Goal: Information Seeking & Learning: Compare options

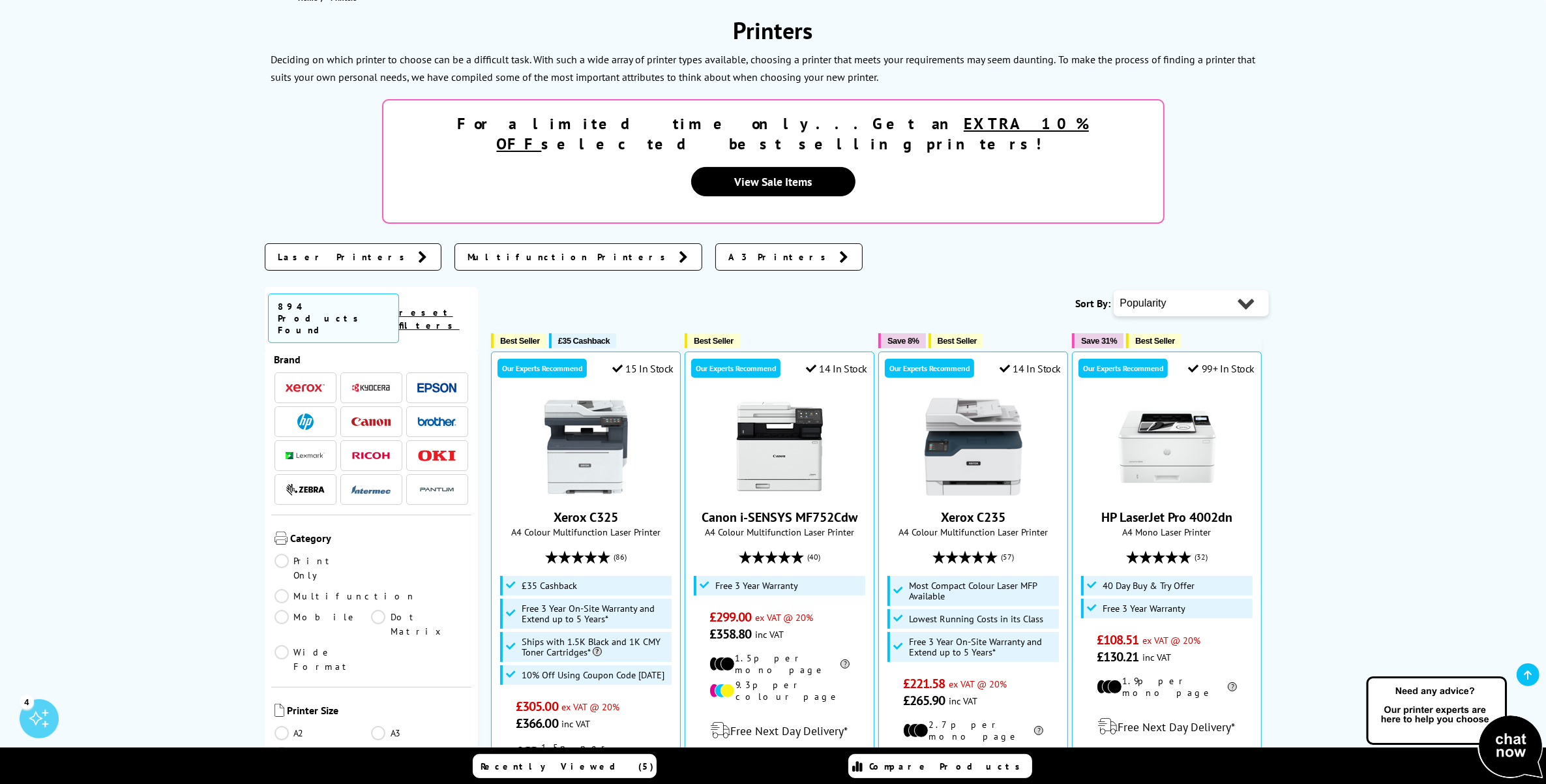
scroll to position [82, 0]
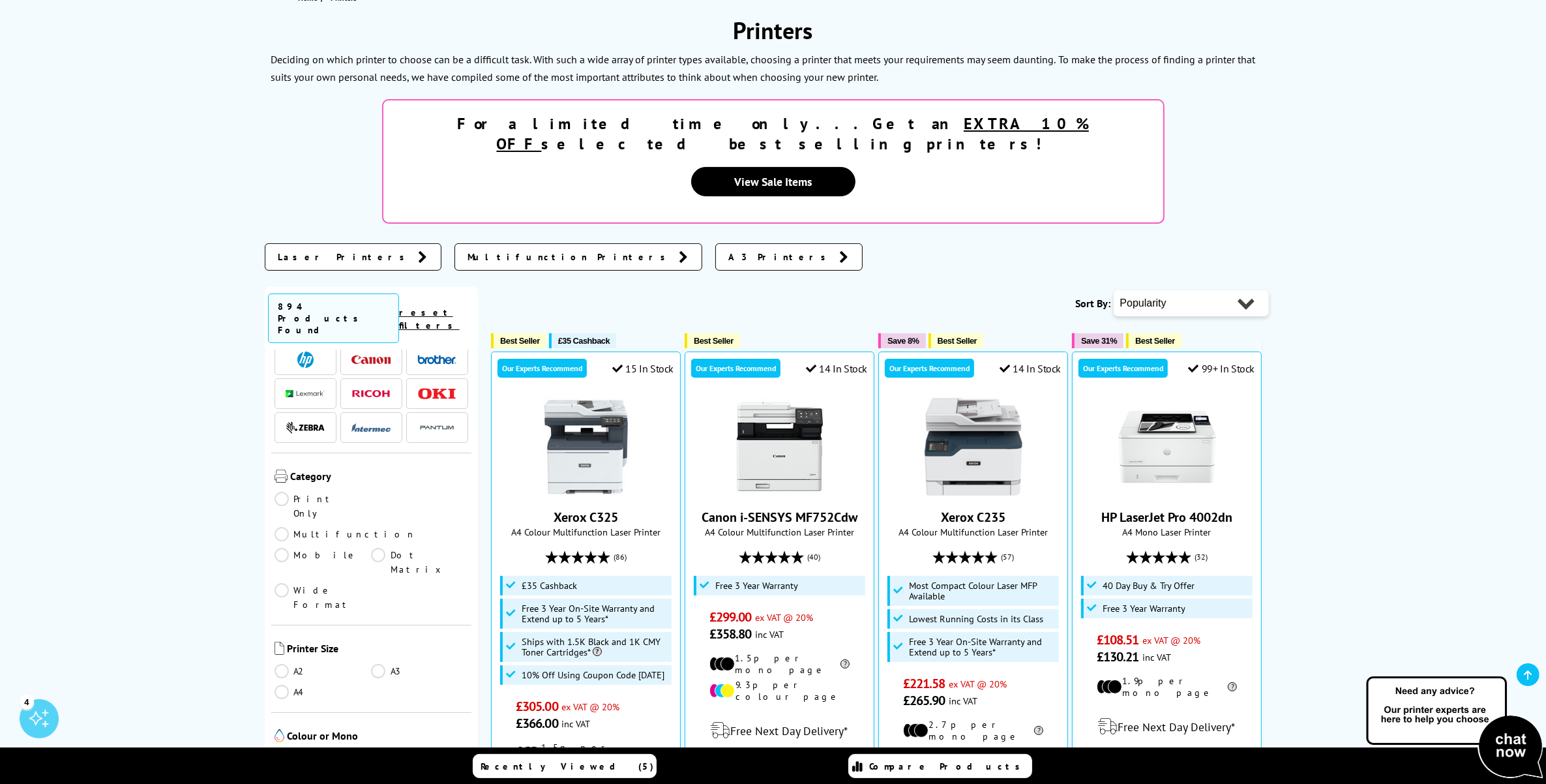
click at [307, 351] on img at bounding box center [305, 359] width 16 height 16
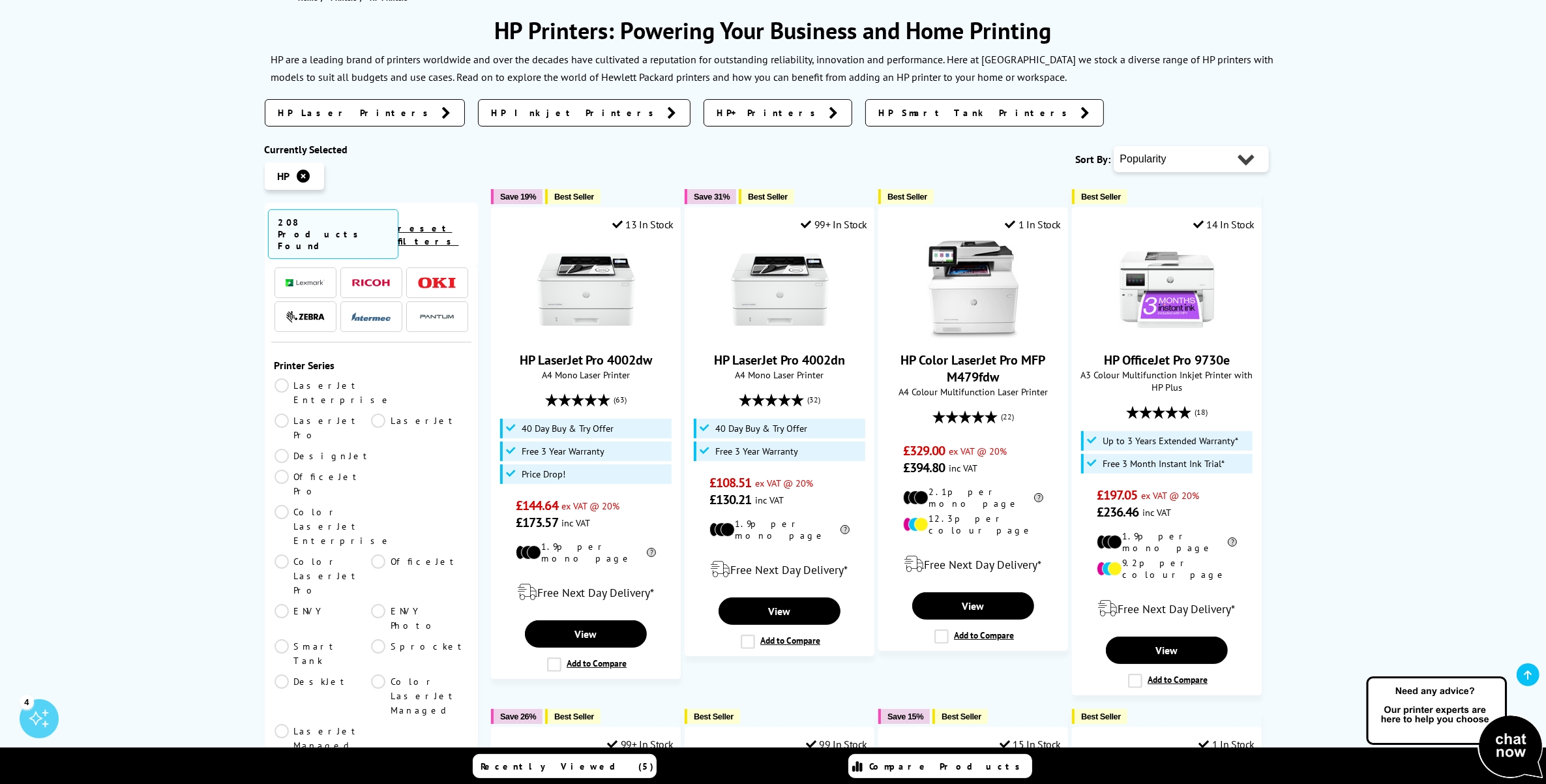
scroll to position [82, 0]
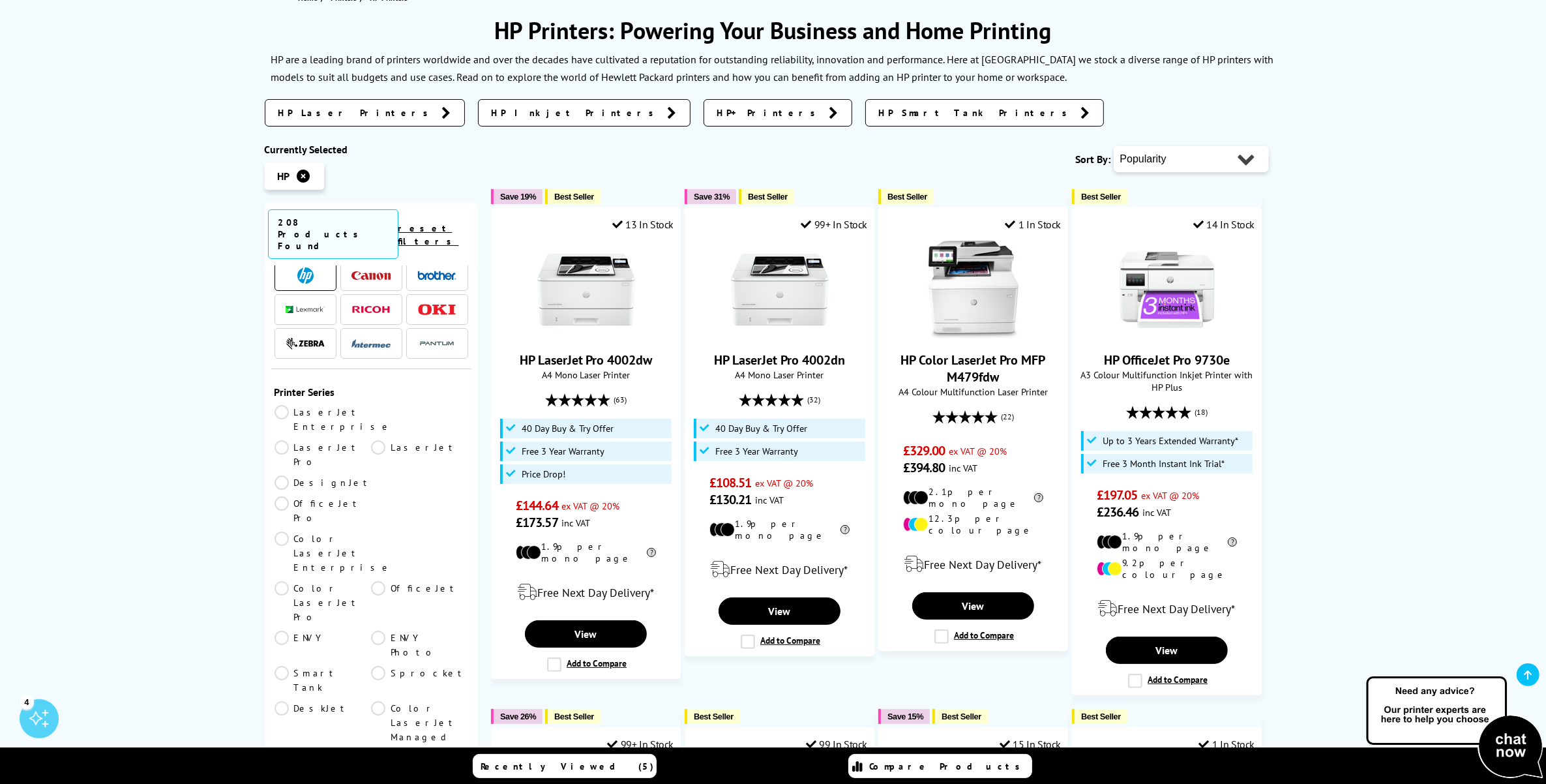
click at [378, 581] on link "OfficeJet" at bounding box center [420, 602] width 97 height 43
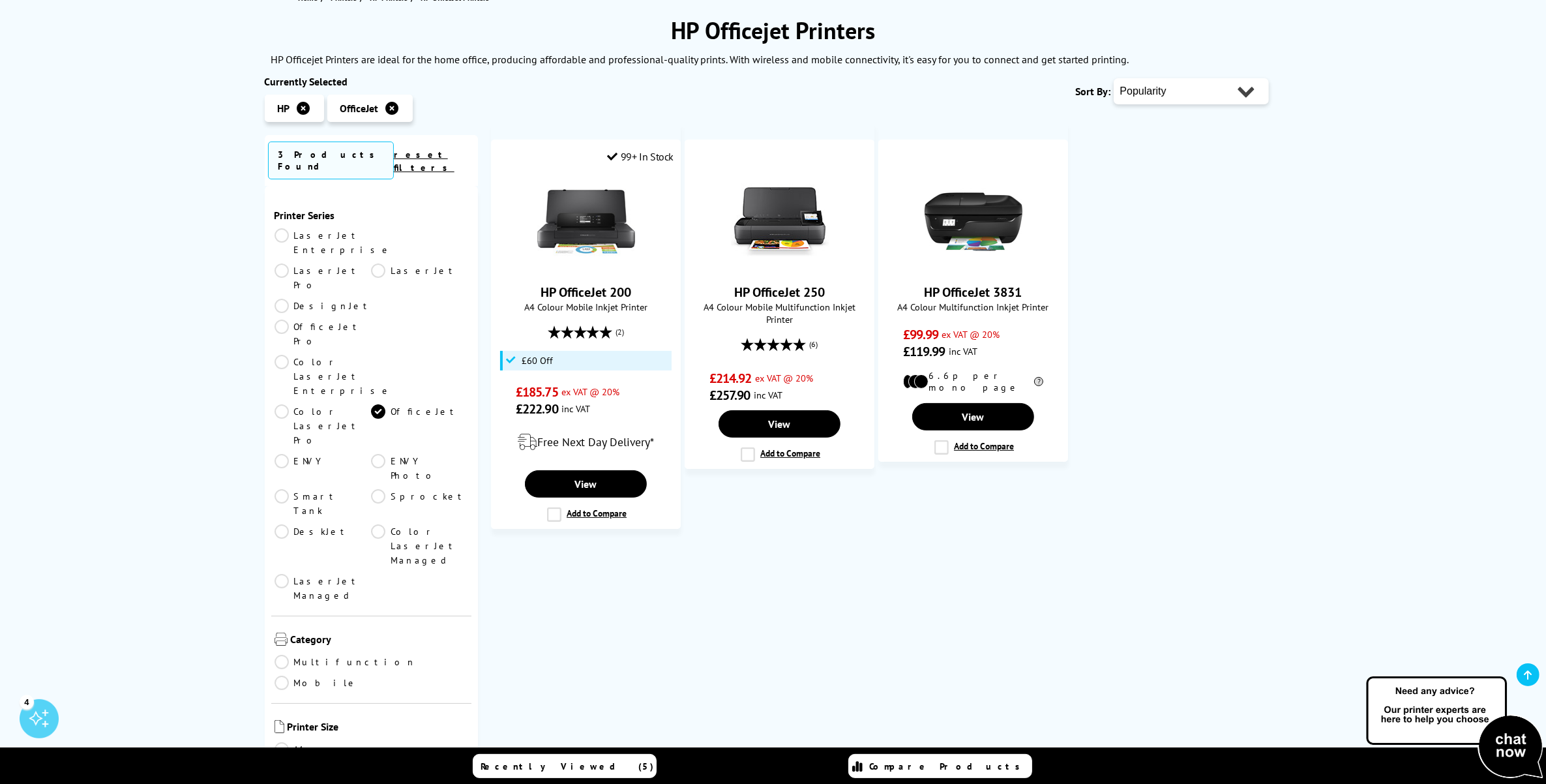
scroll to position [82, 0]
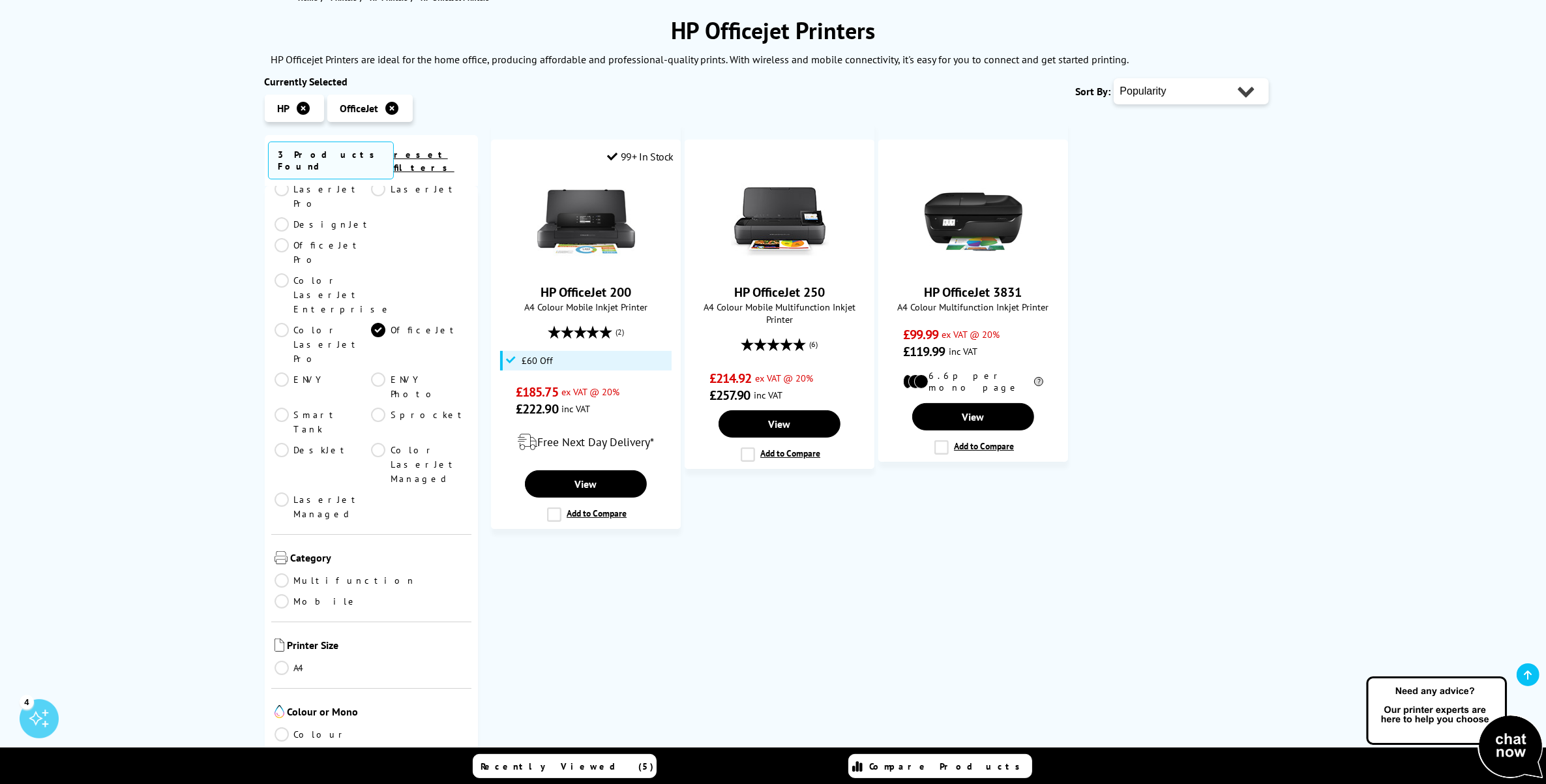
click at [283, 408] on link "Smart Tank" at bounding box center [323, 422] width 97 height 29
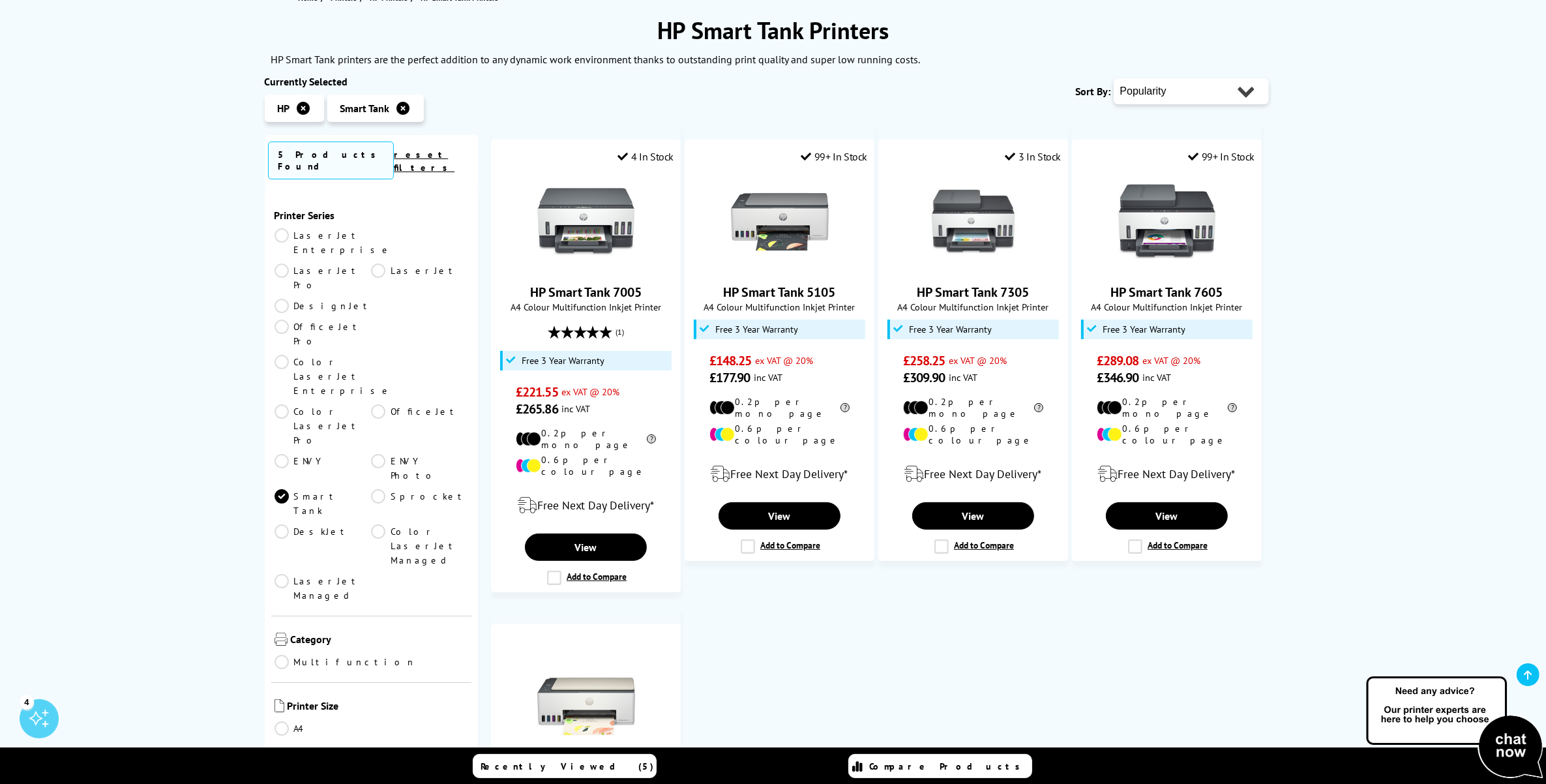
scroll to position [82, 0]
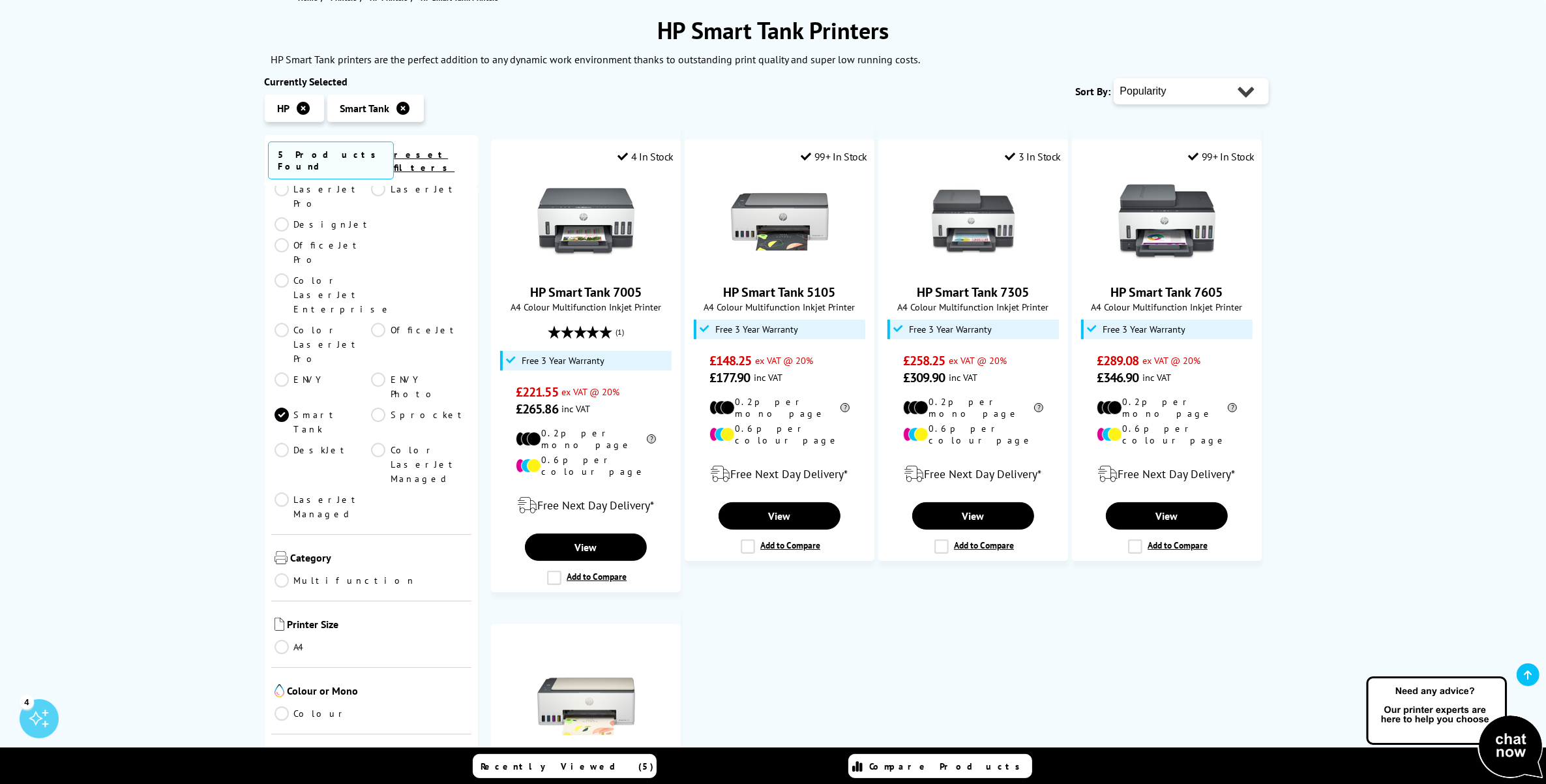
click at [376, 323] on link "OfficeJet" at bounding box center [420, 344] width 97 height 43
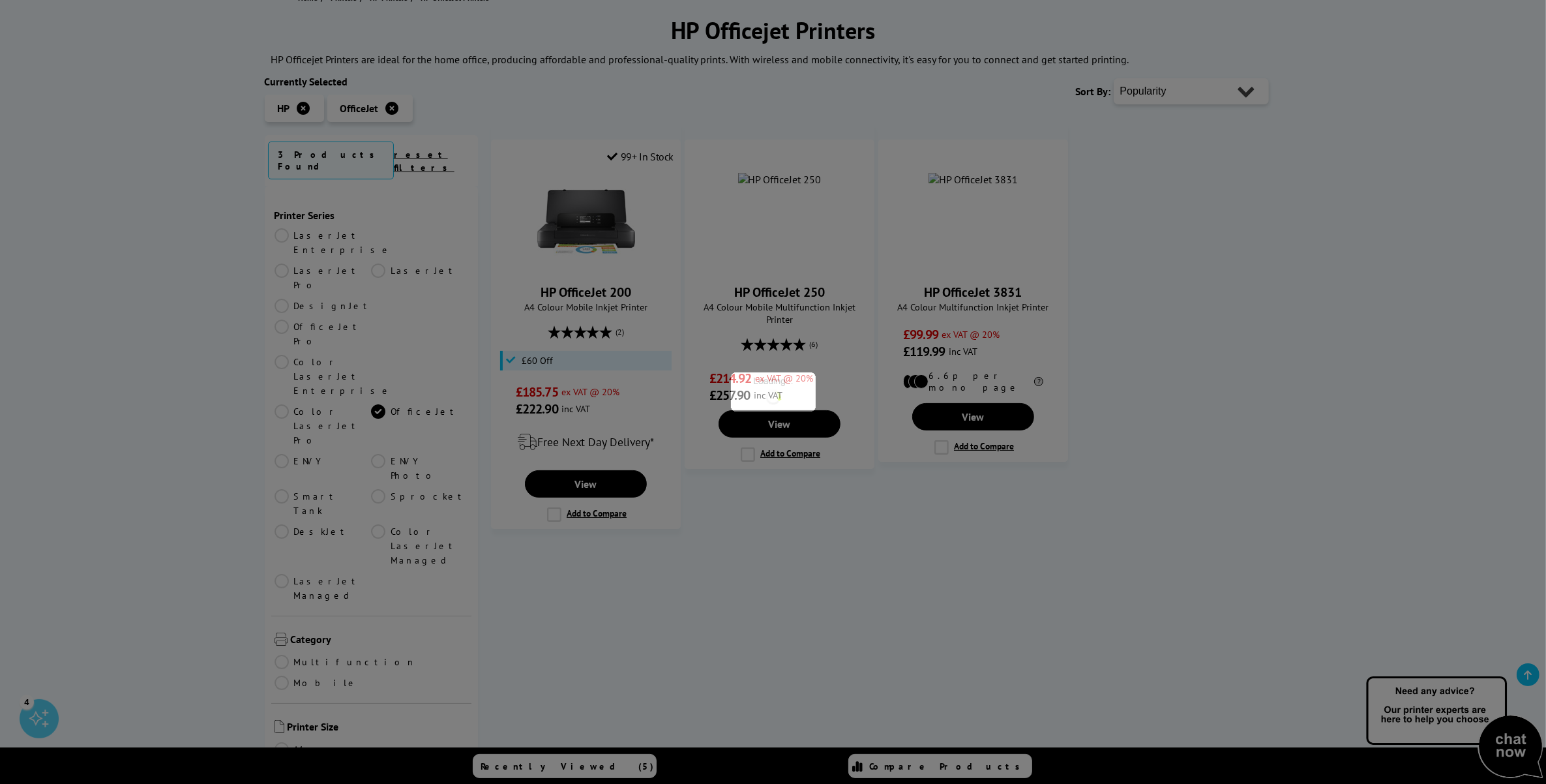
scroll to position [82, 0]
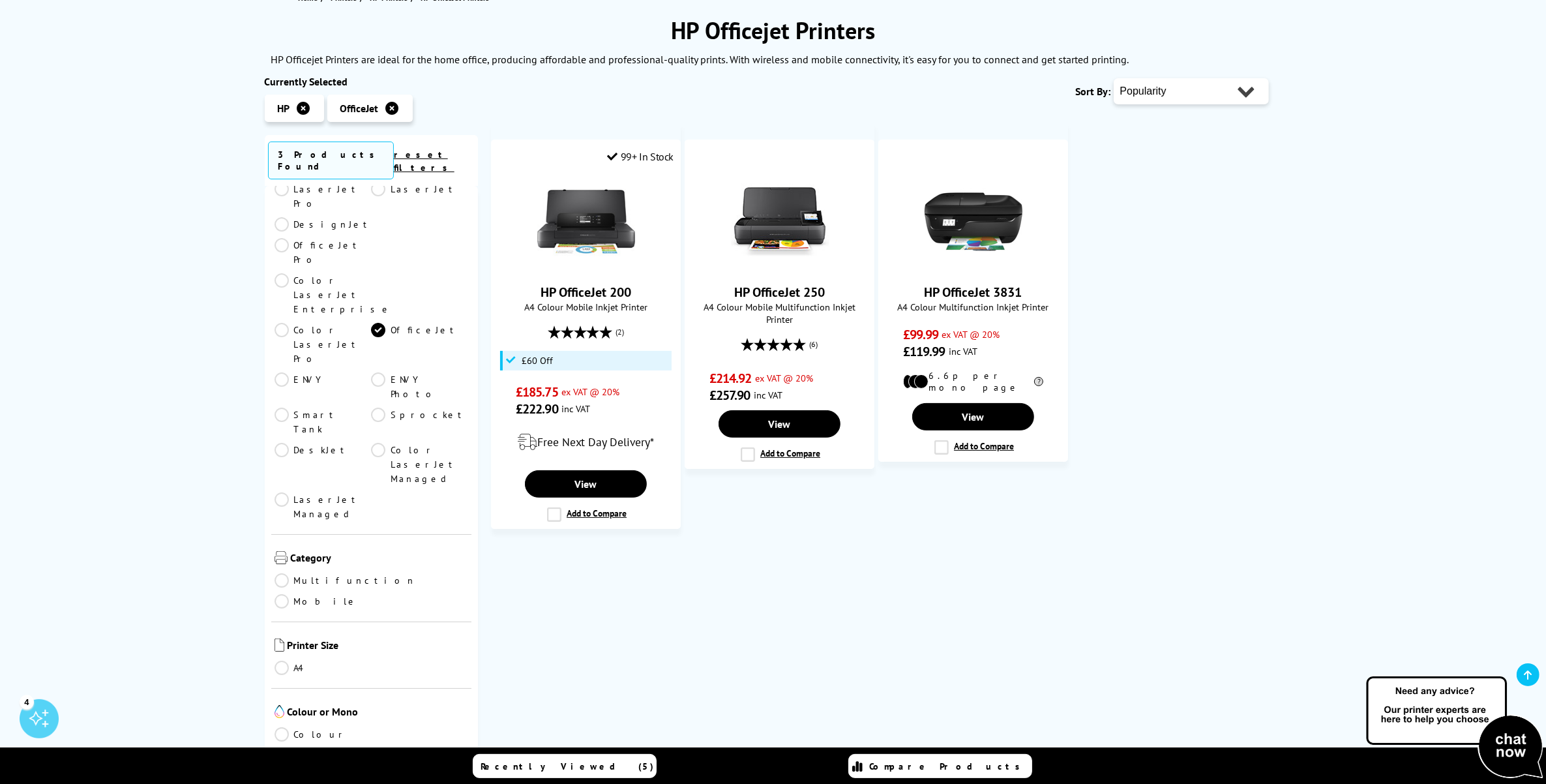
click at [442, 153] on link "reset filters" at bounding box center [423, 161] width 61 height 25
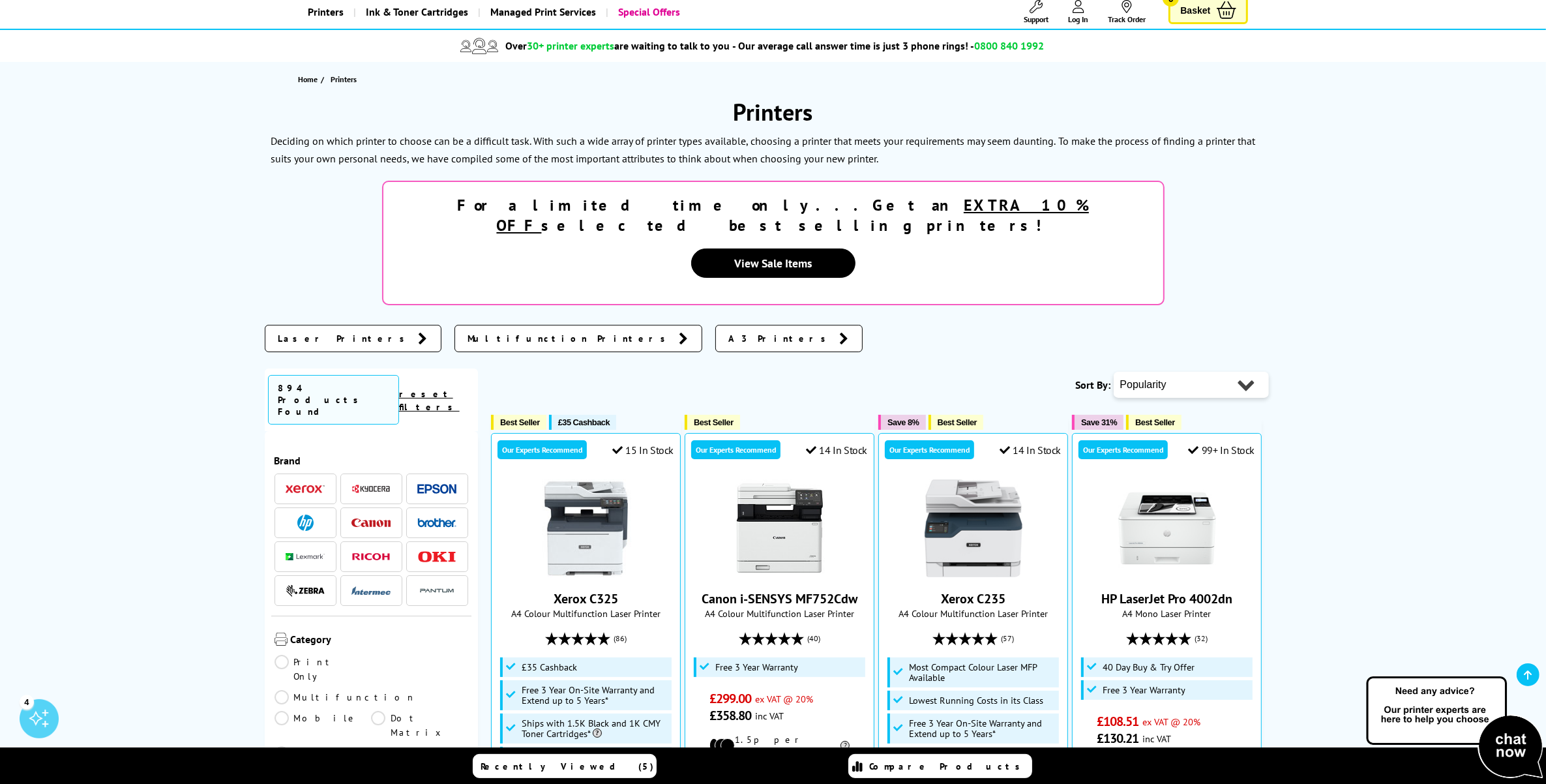
click at [301, 515] on img at bounding box center [305, 523] width 16 height 16
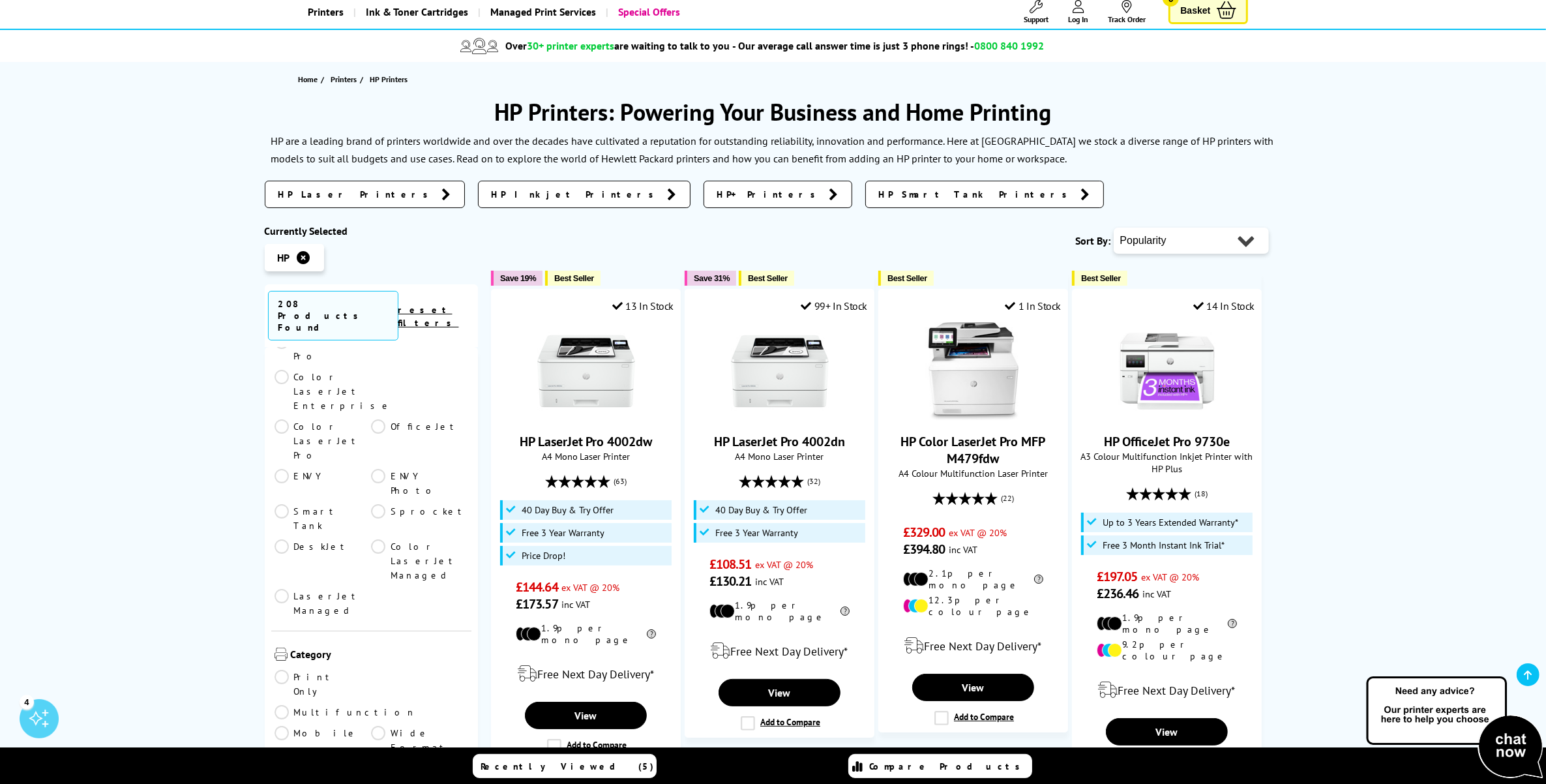
scroll to position [326, 0]
click at [375, 704] on link "Multifunction" at bounding box center [345, 711] width 142 height 14
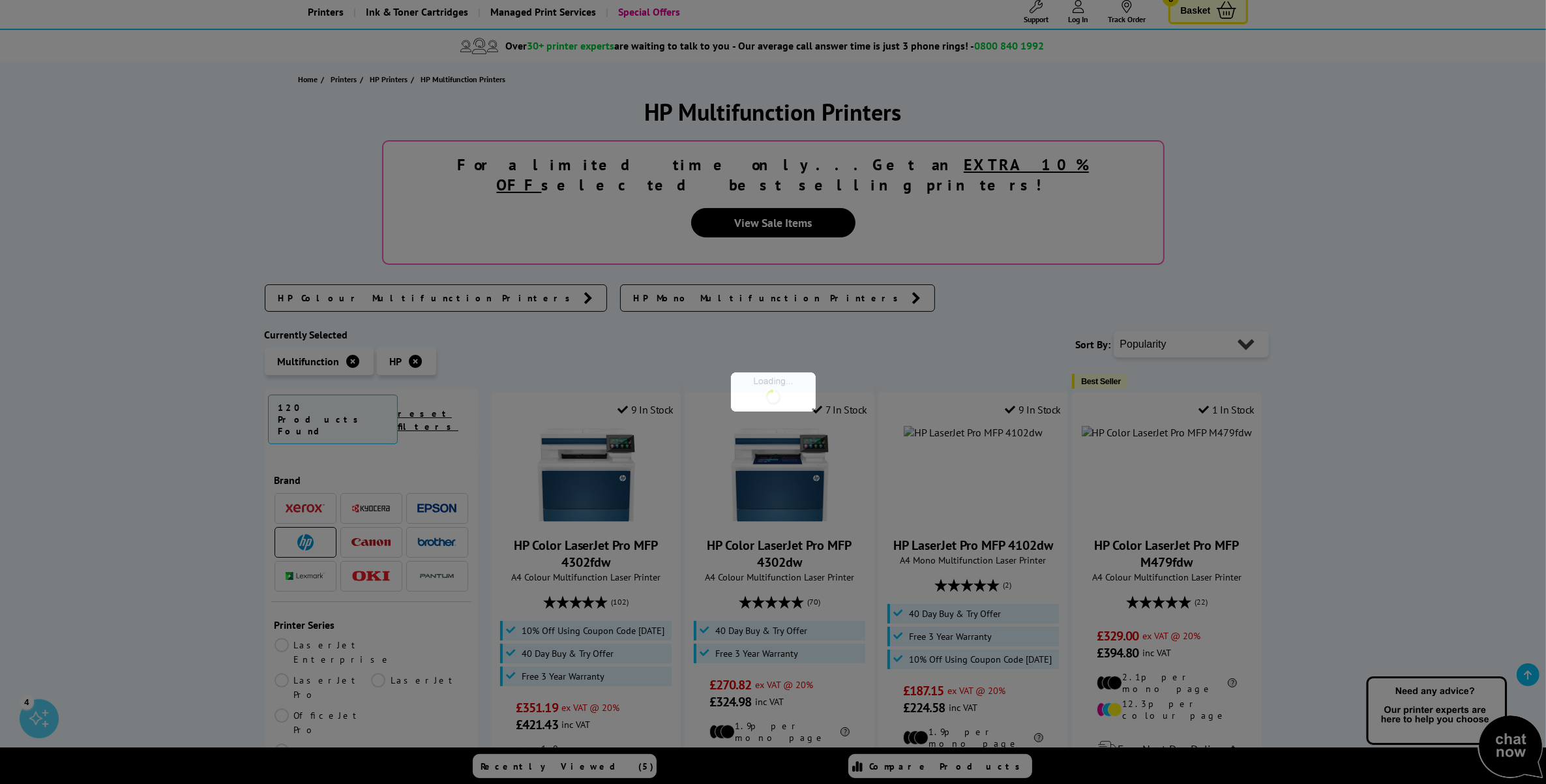
scroll to position [326, 0]
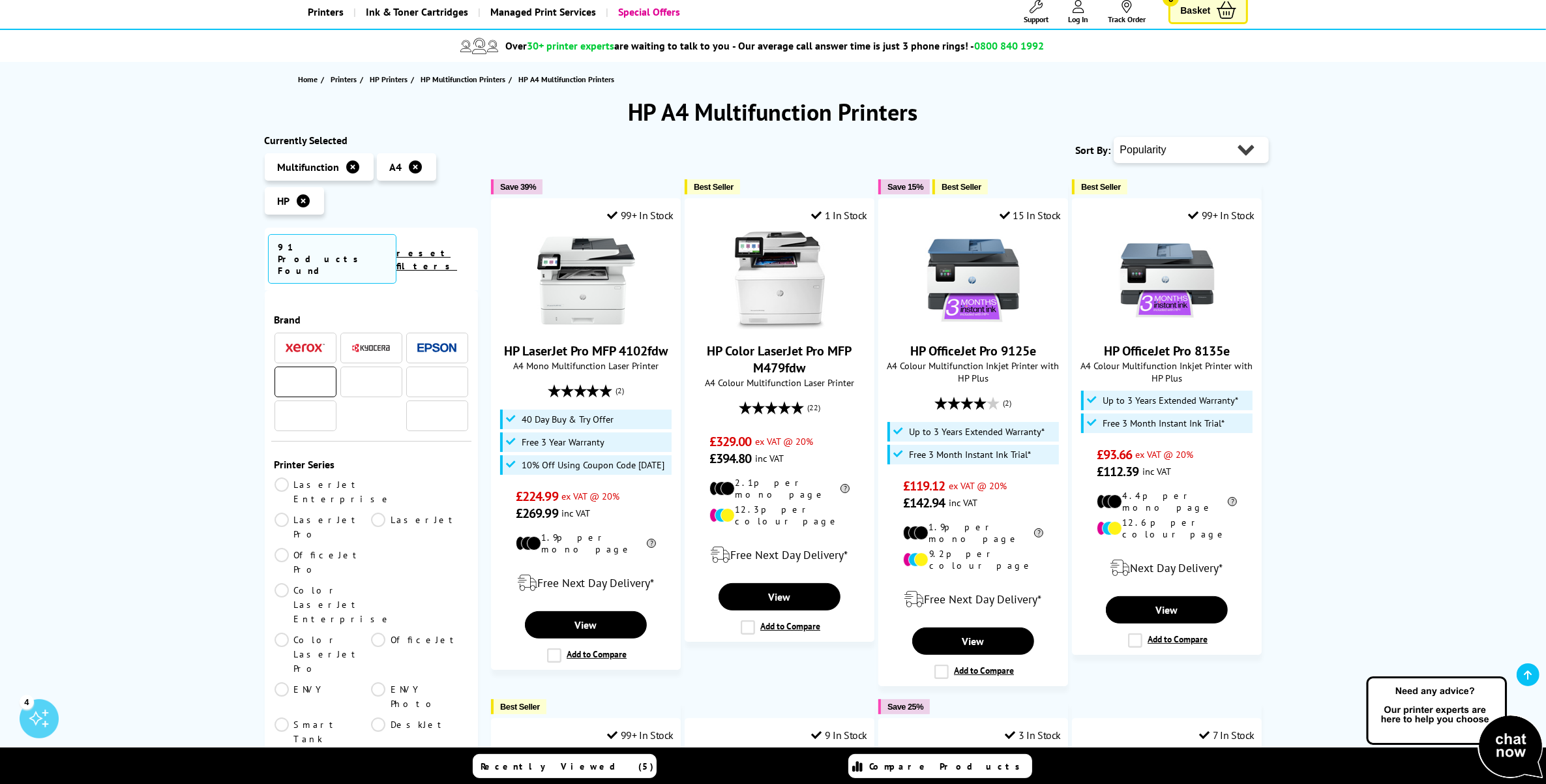
scroll to position [326, 0]
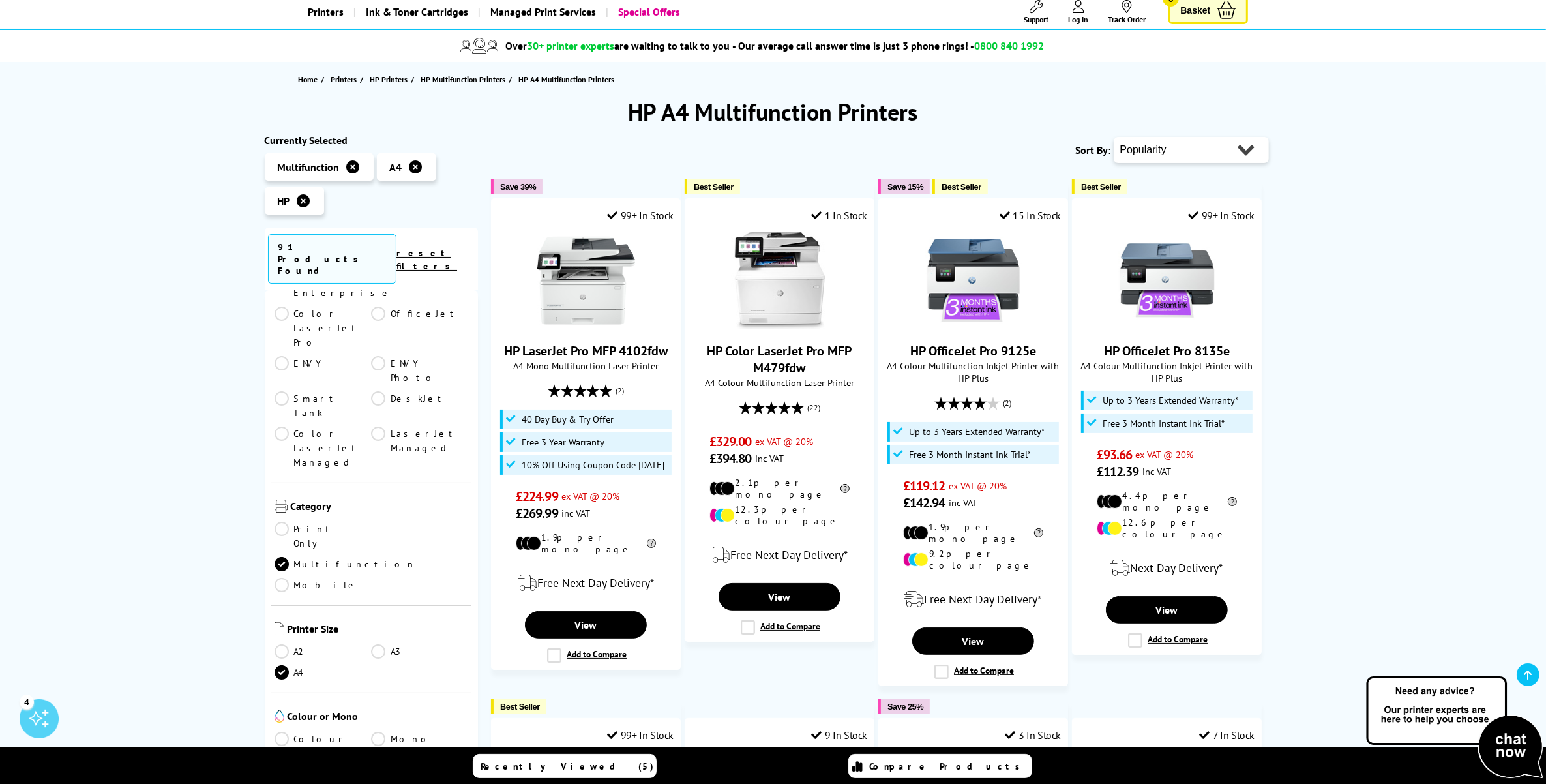
click at [281, 732] on link "Colour" at bounding box center [323, 739] width 97 height 14
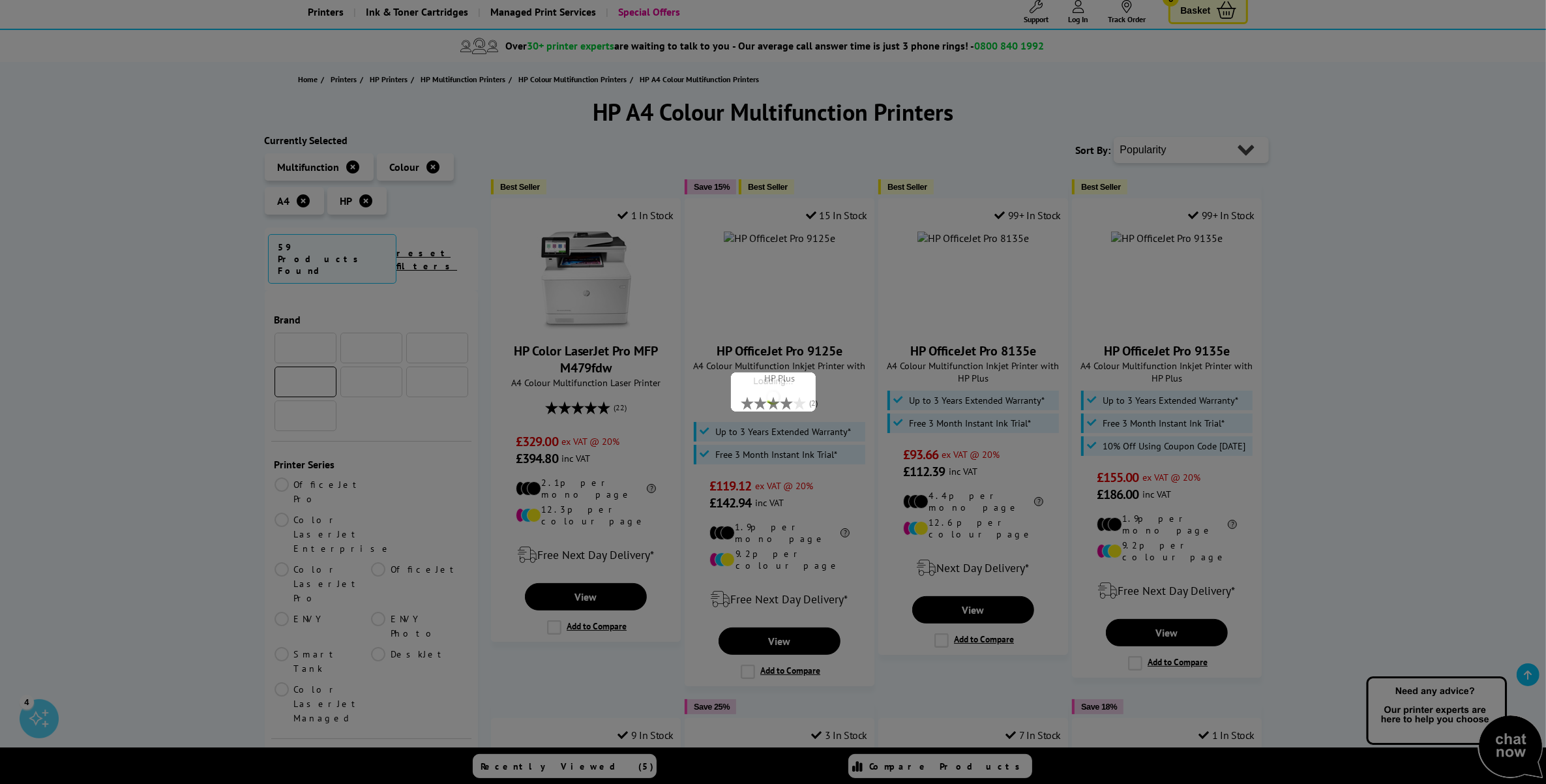
scroll to position [326, 0]
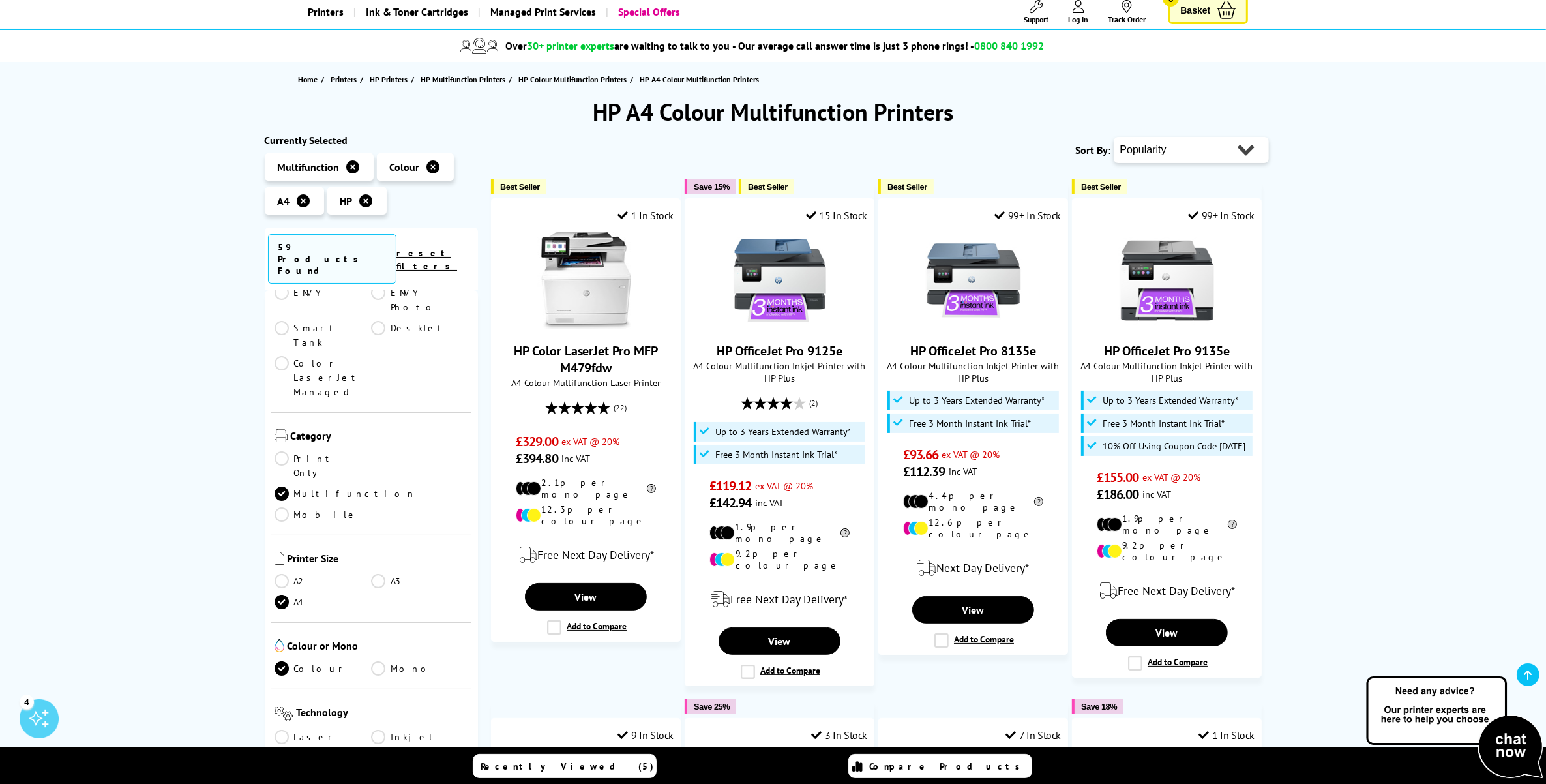
click at [376, 730] on link "Inkjet" at bounding box center [420, 737] width 97 height 14
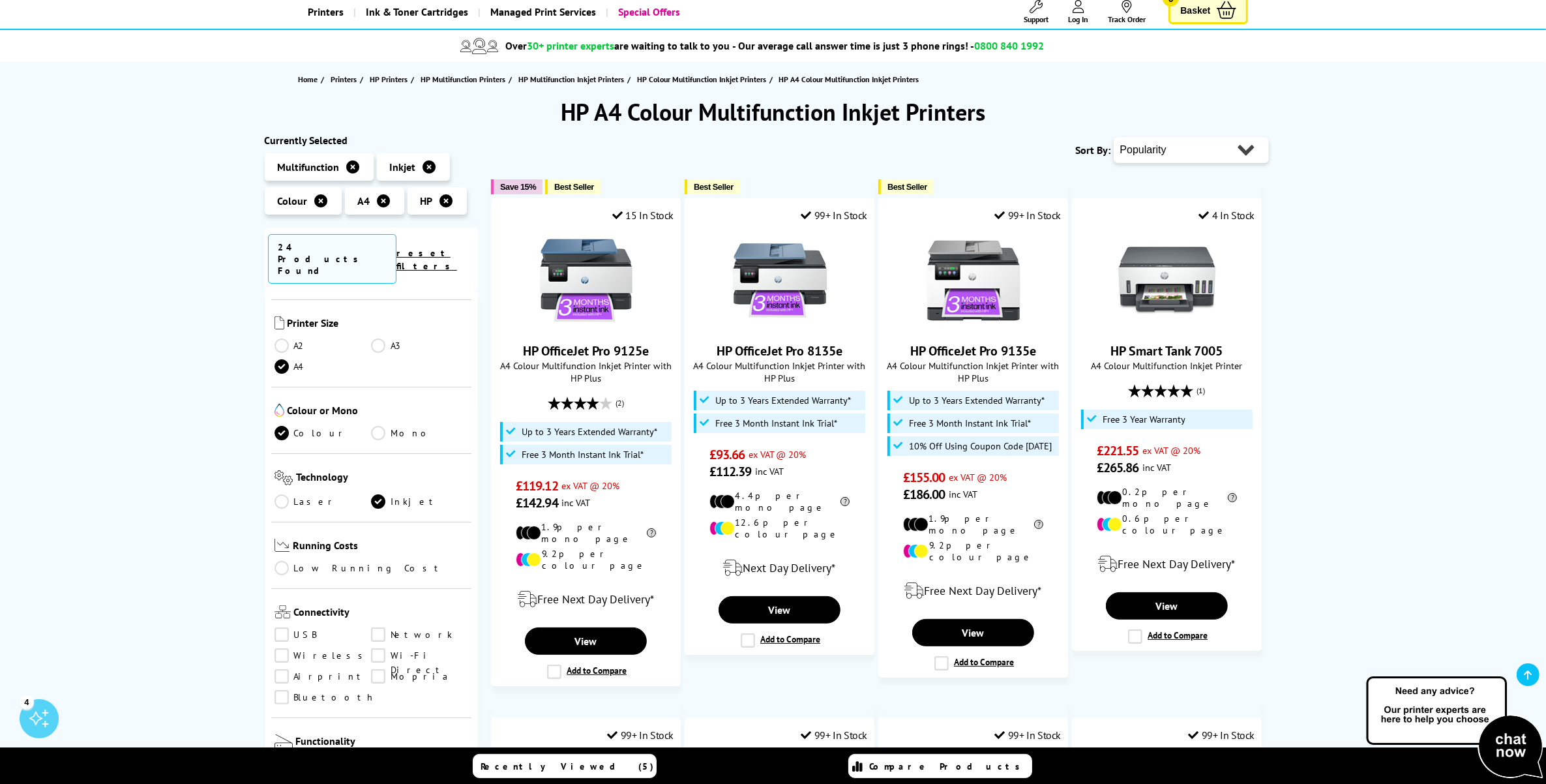
scroll to position [408, 0]
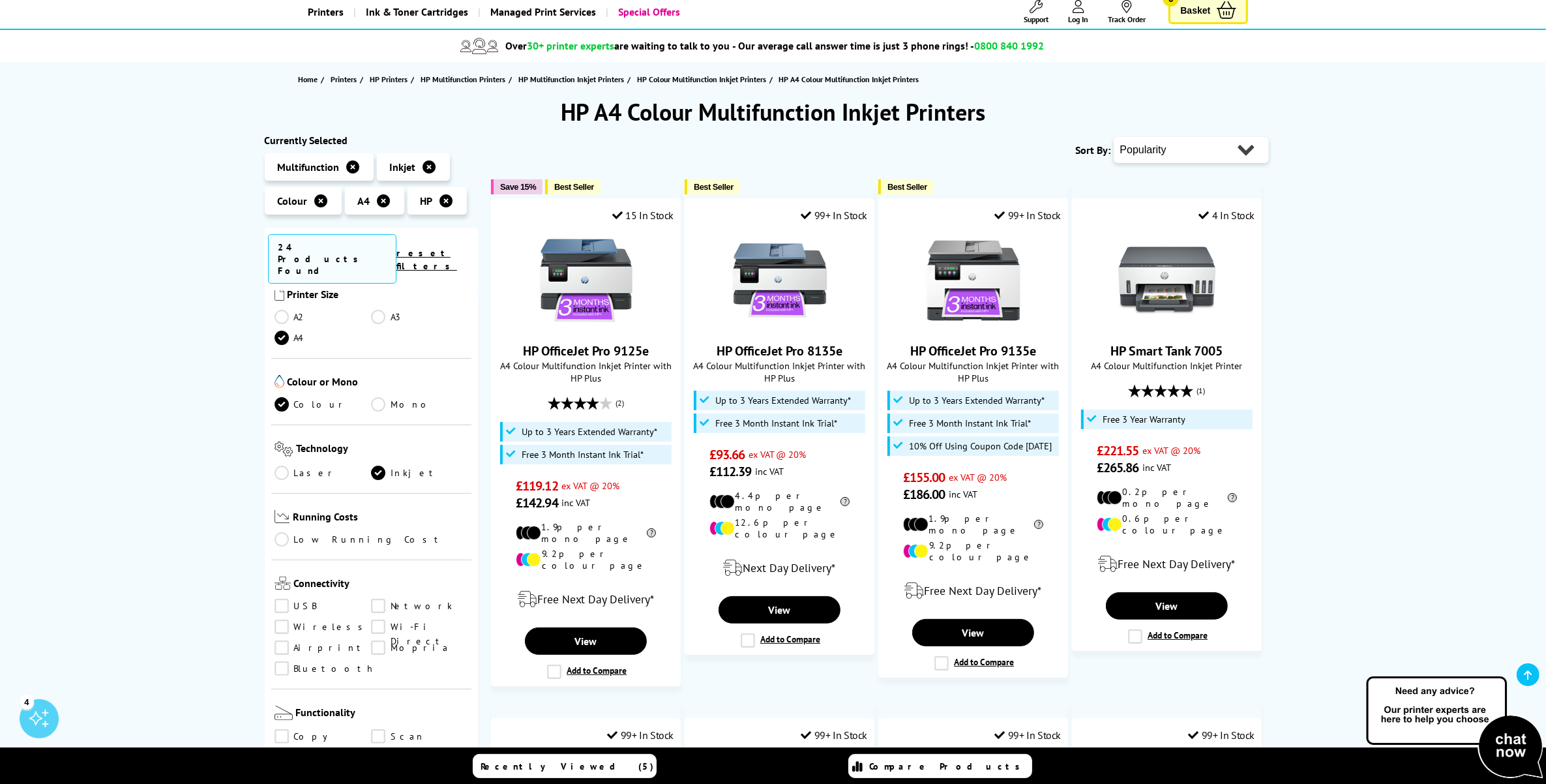
click at [376, 599] on link "Network" at bounding box center [420, 606] width 97 height 14
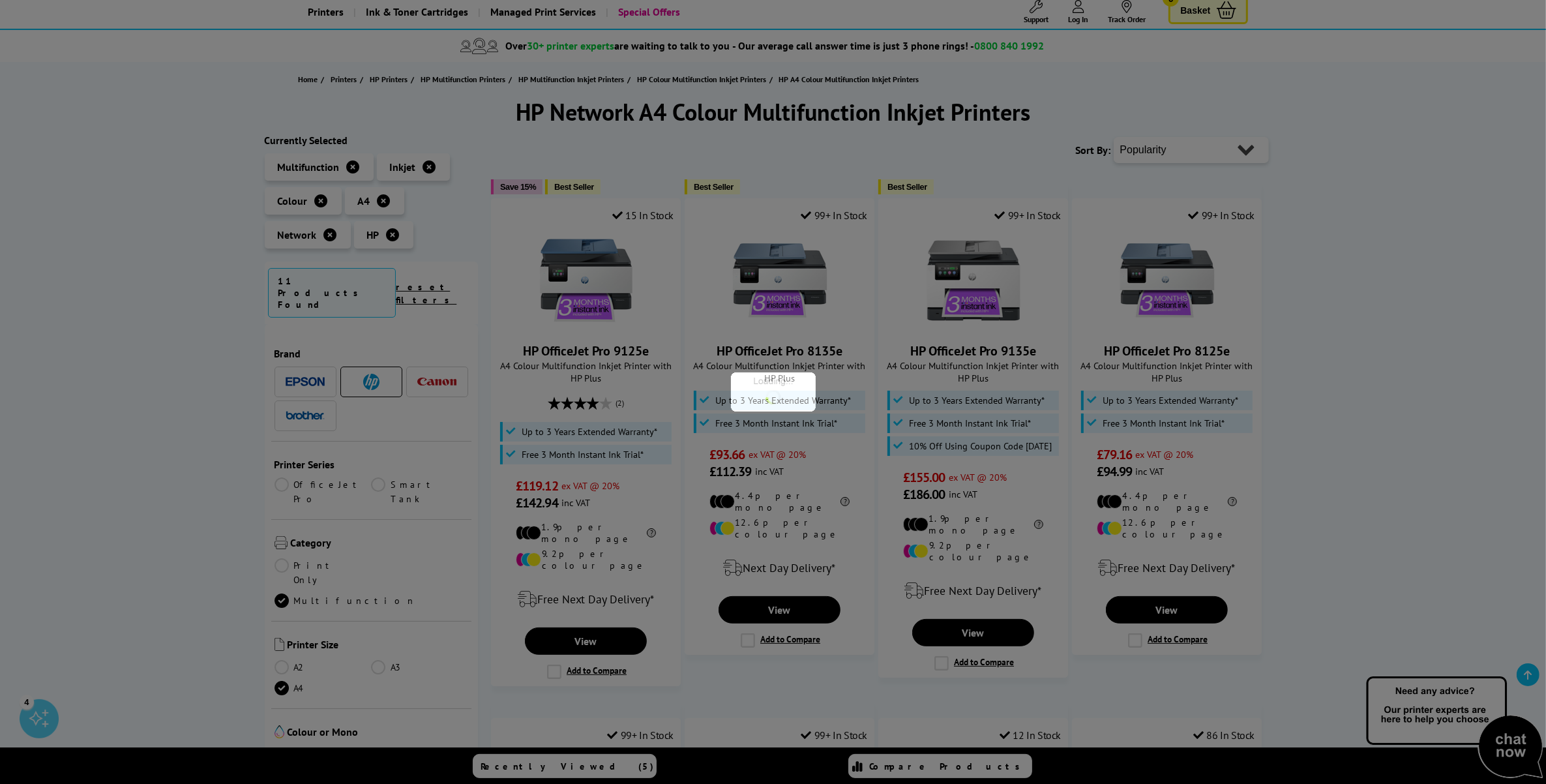
scroll to position [408, 0]
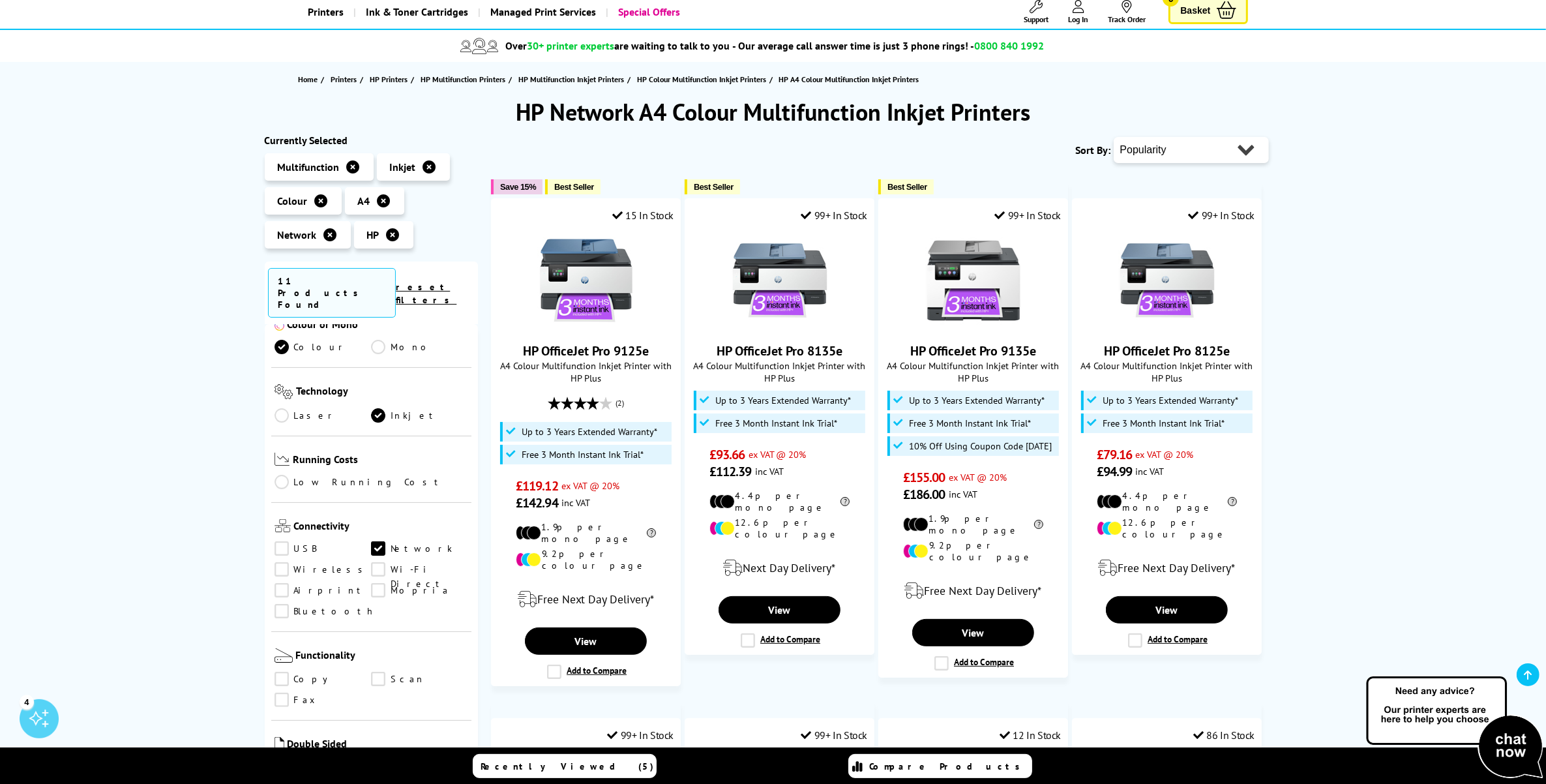
click at [283, 562] on link "Wireless" at bounding box center [323, 569] width 97 height 14
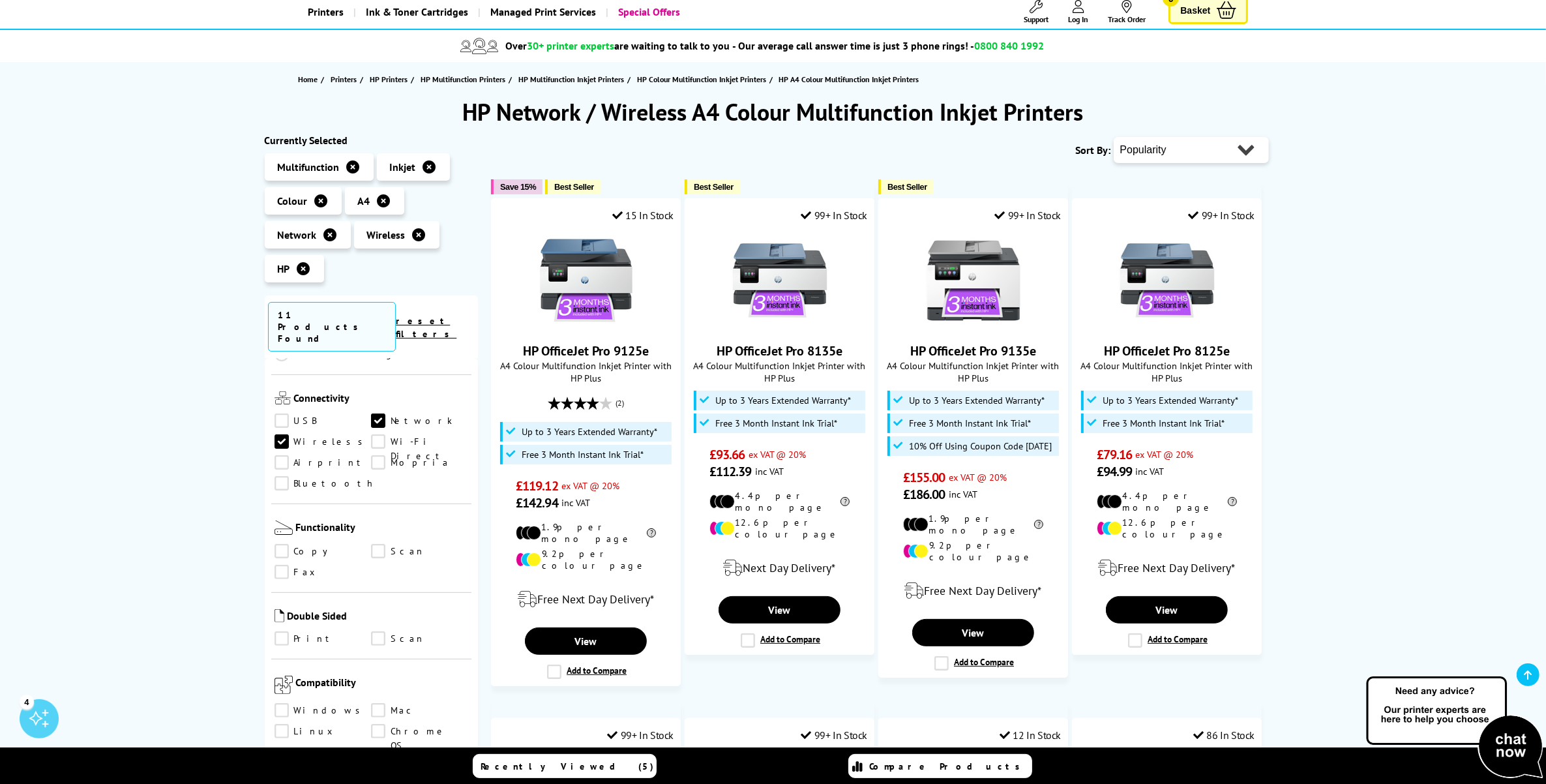
scroll to position [571, 0]
click at [279, 543] on link "Copy" at bounding box center [323, 550] width 97 height 14
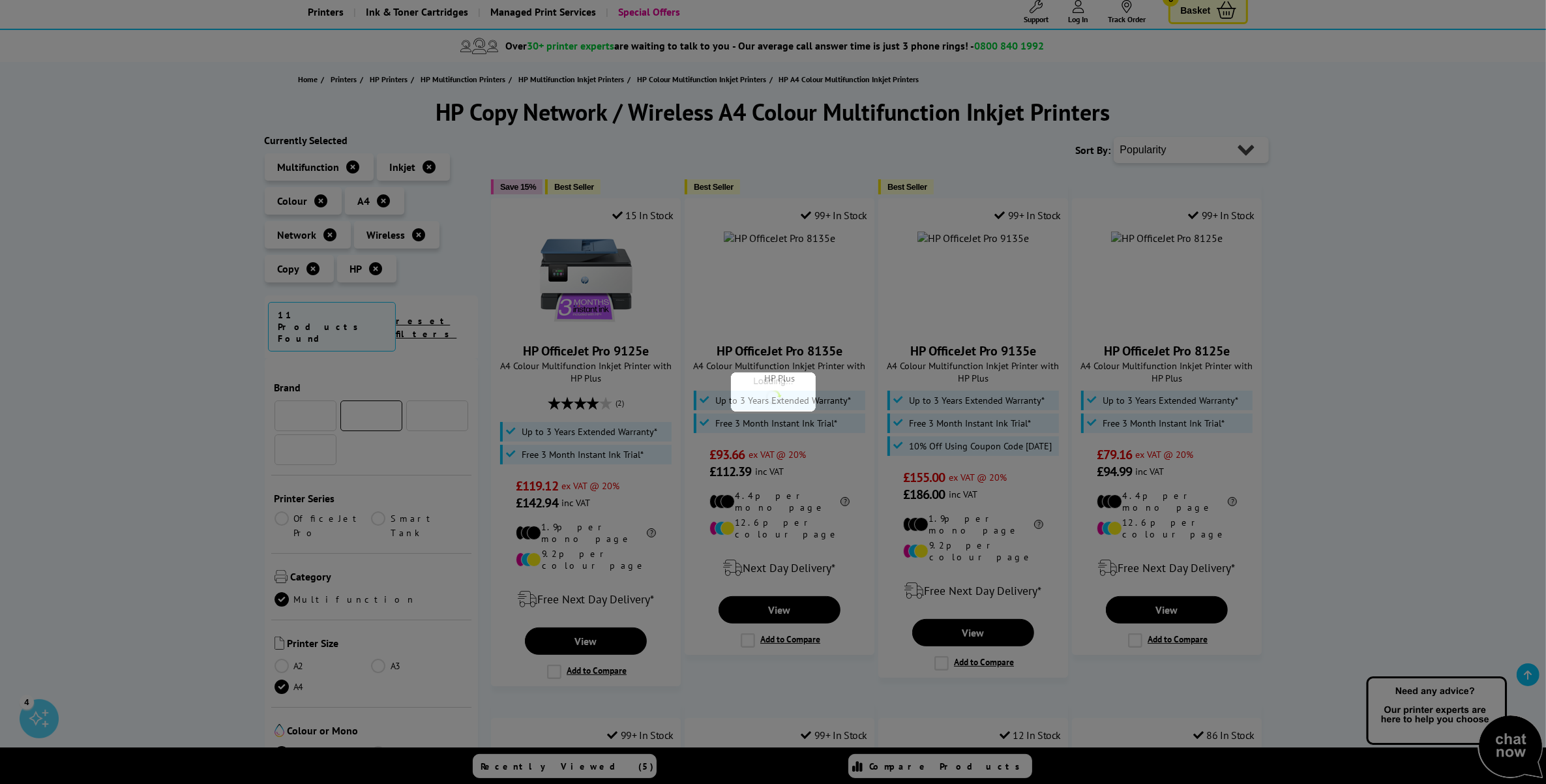
scroll to position [571, 0]
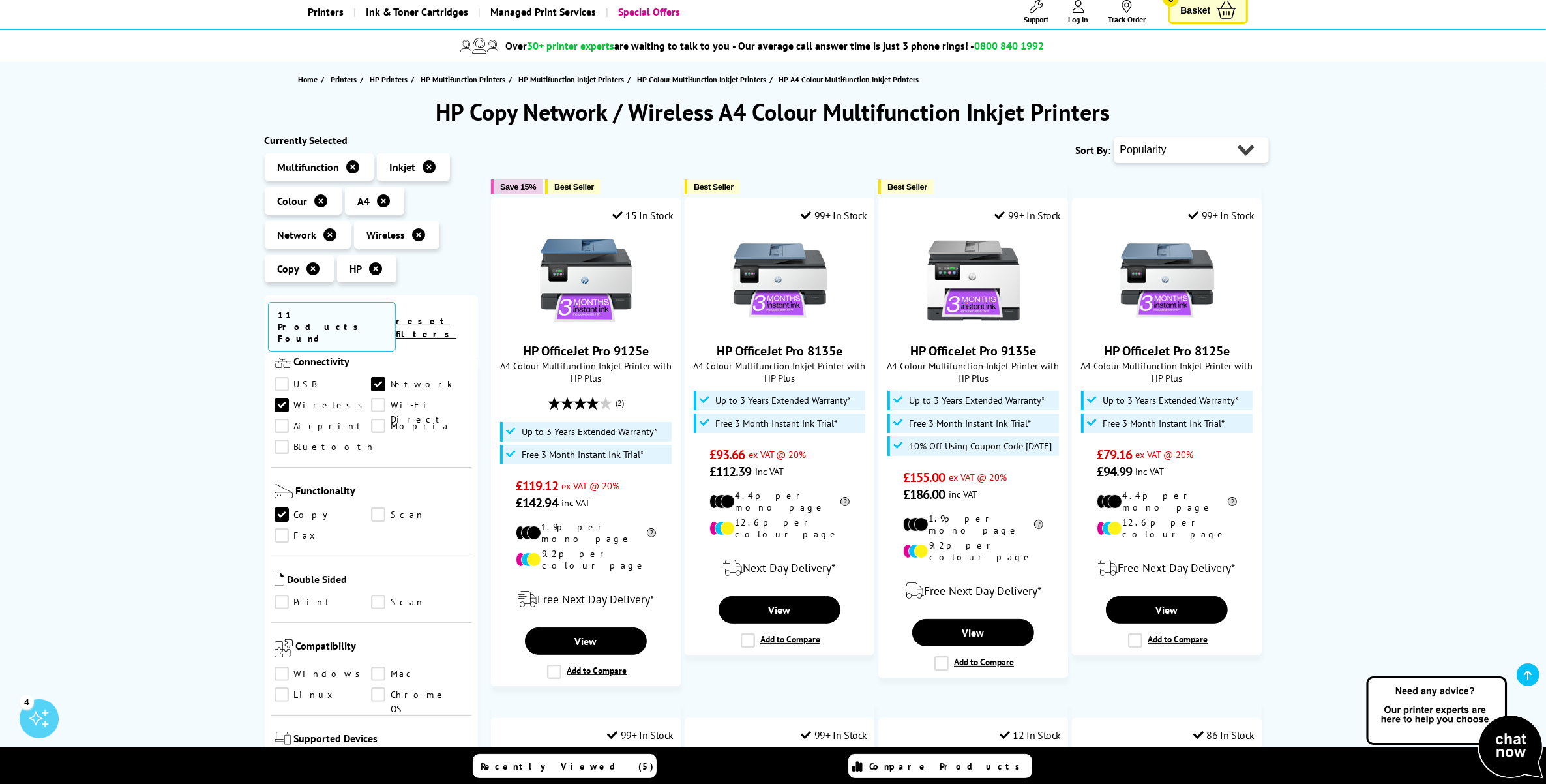
click at [376, 507] on link "Scan" at bounding box center [420, 514] width 97 height 14
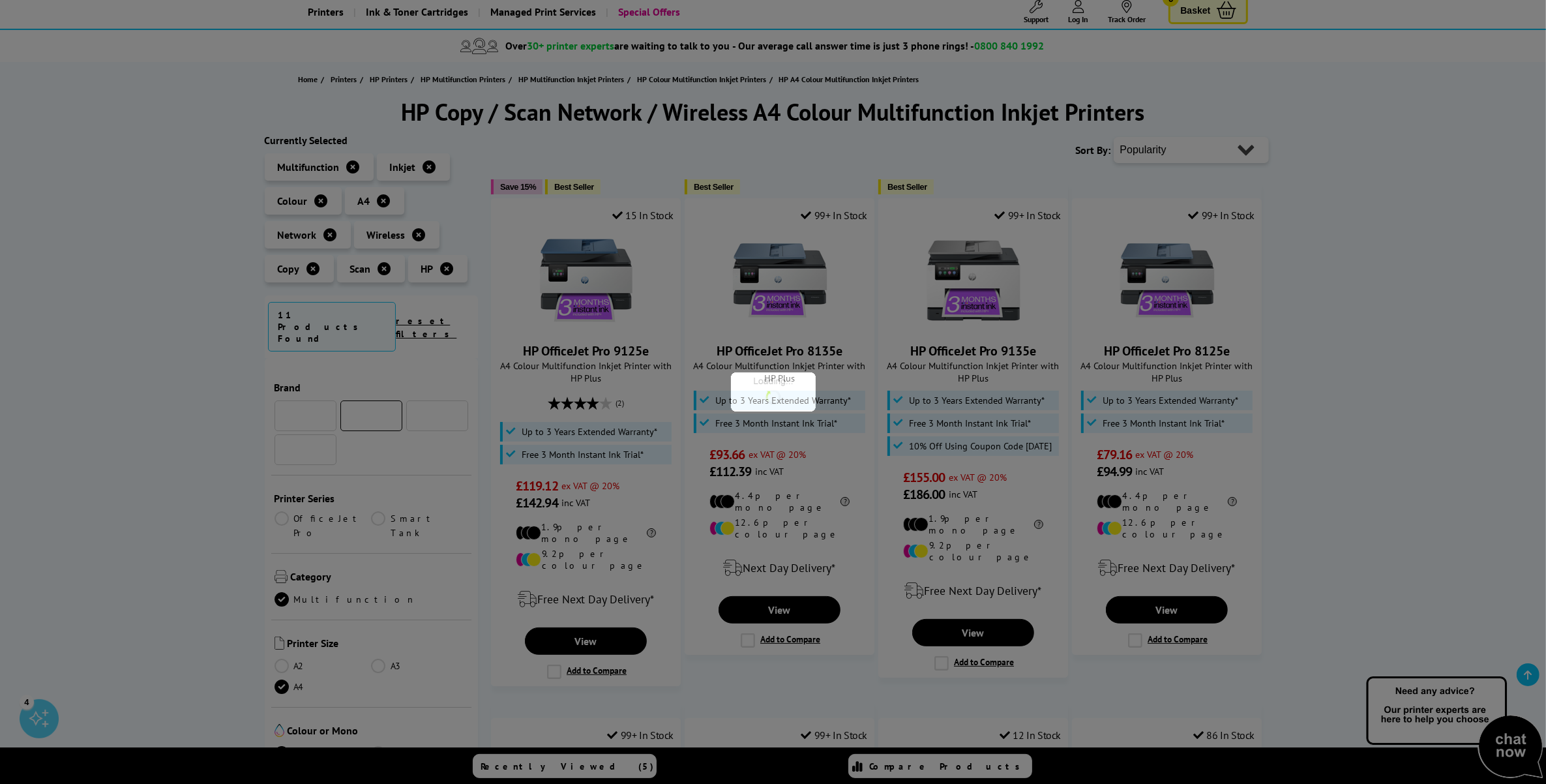
scroll to position [571, 0]
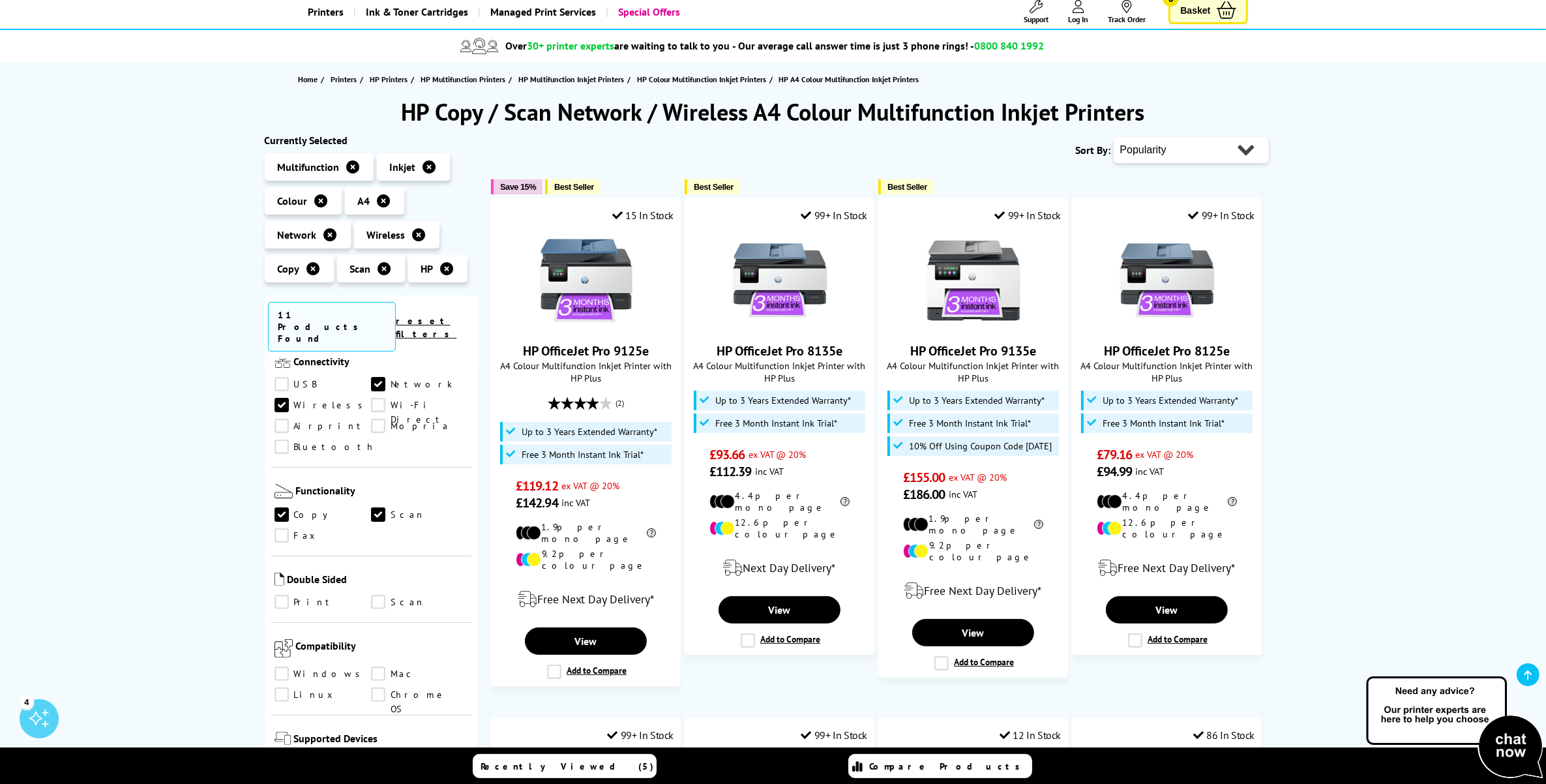
click at [284, 595] on link "Print" at bounding box center [323, 602] width 97 height 14
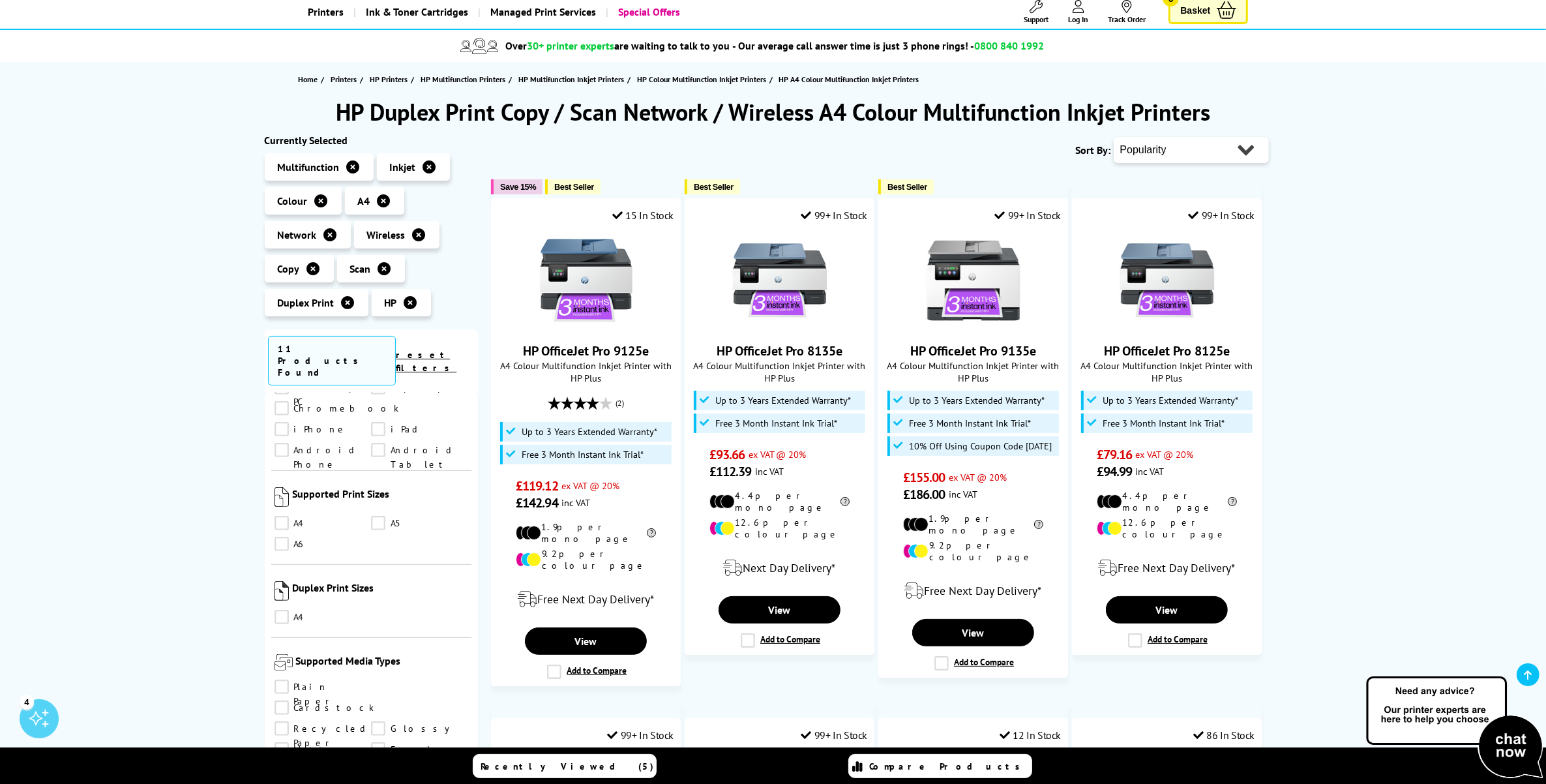
scroll to position [1060, 0]
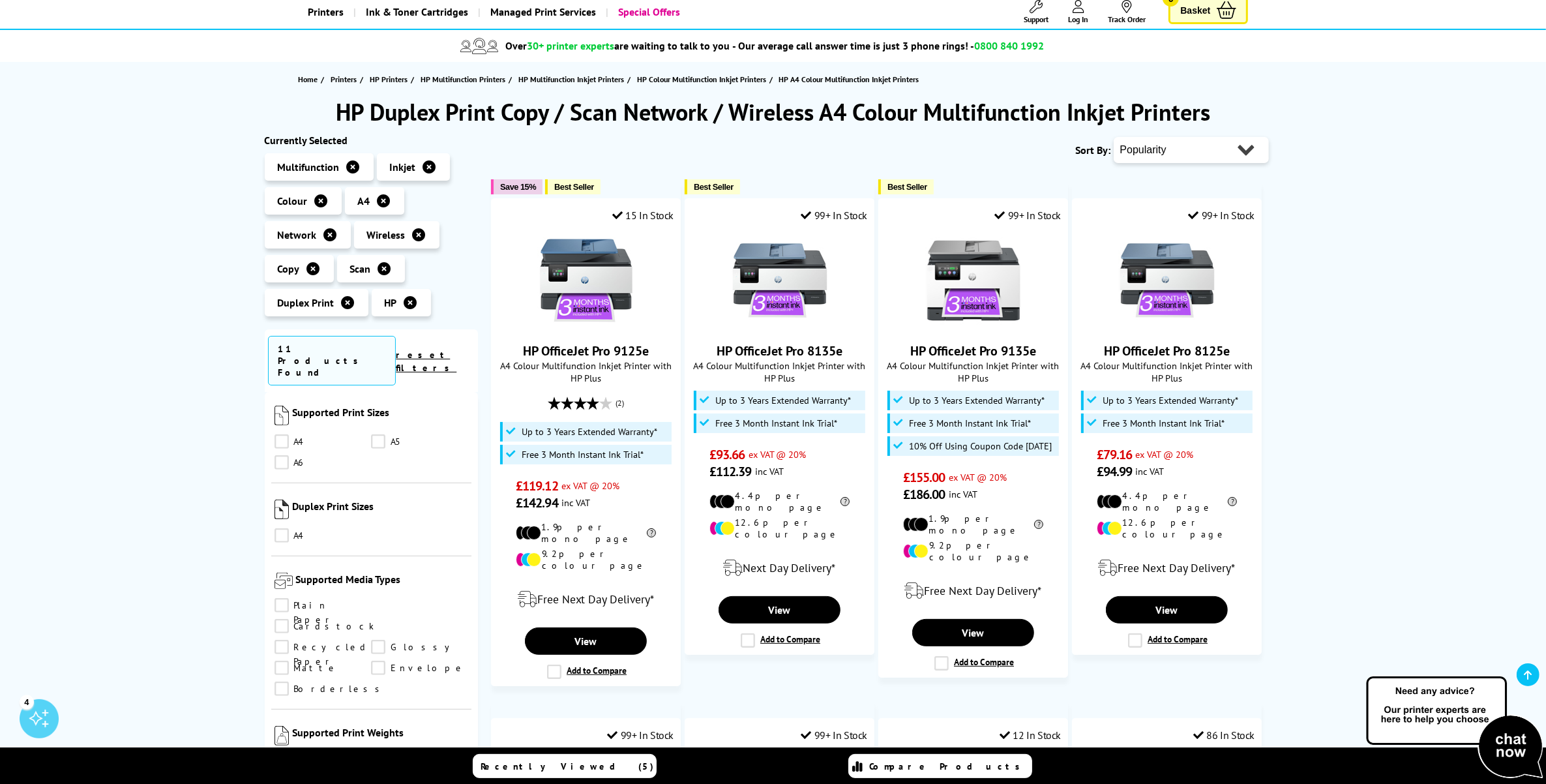
click at [282, 528] on link "A4" at bounding box center [323, 535] width 97 height 14
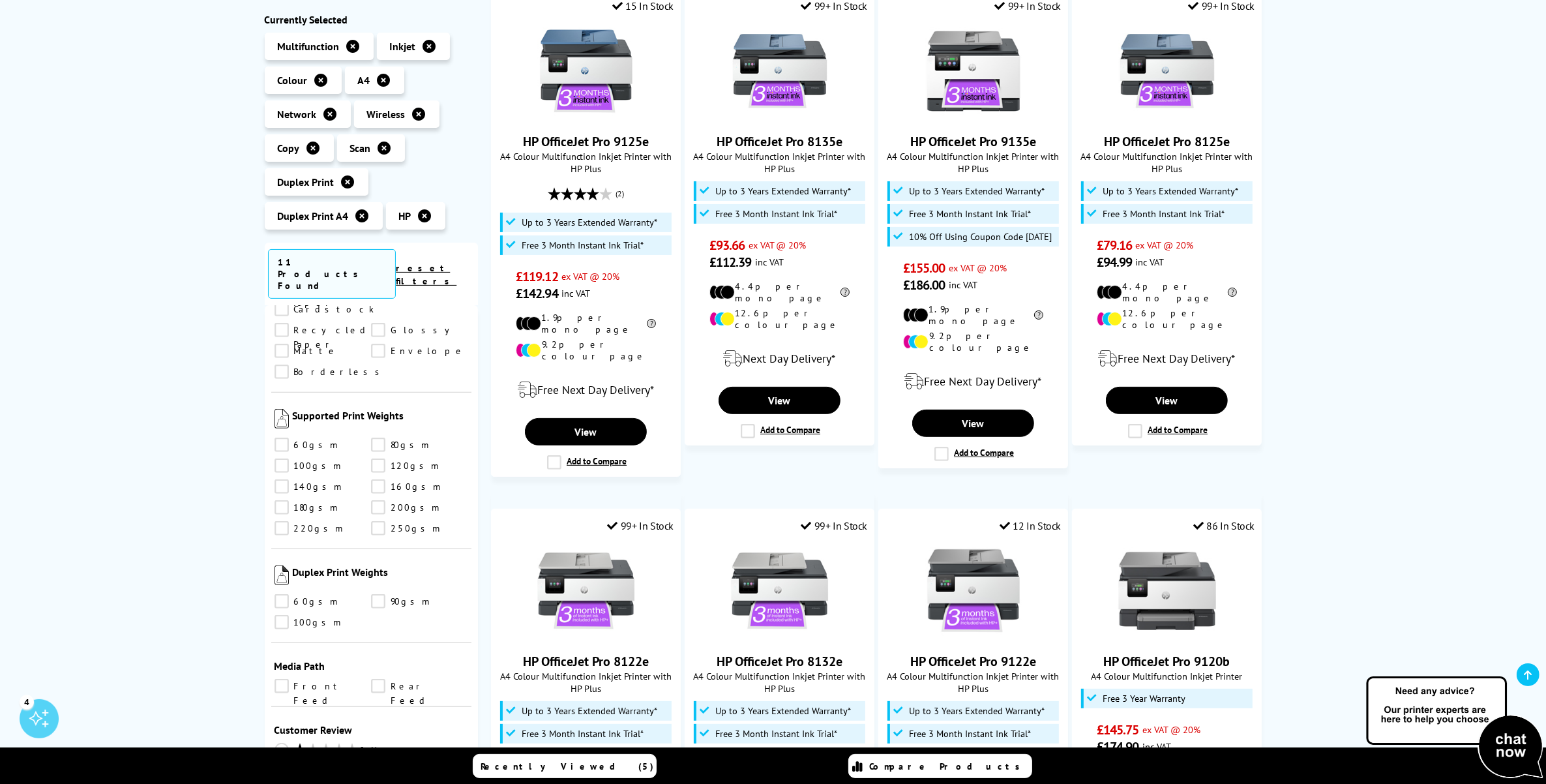
scroll to position [326, 0]
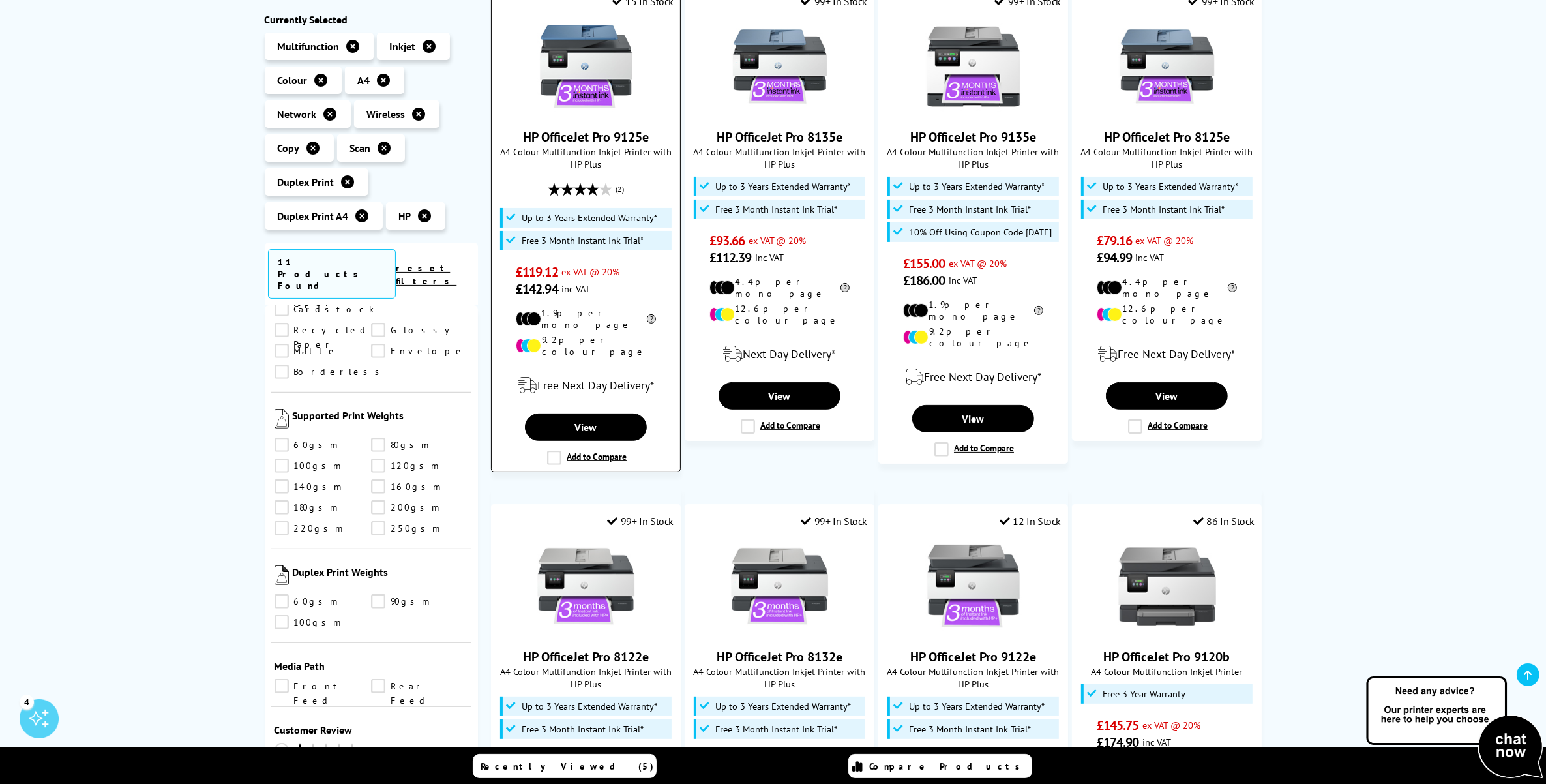
click at [569, 450] on label "Add to Compare" at bounding box center [586, 457] width 79 height 14
click at [0, 0] on input "Add to Compare" at bounding box center [0, 0] width 0 height 0
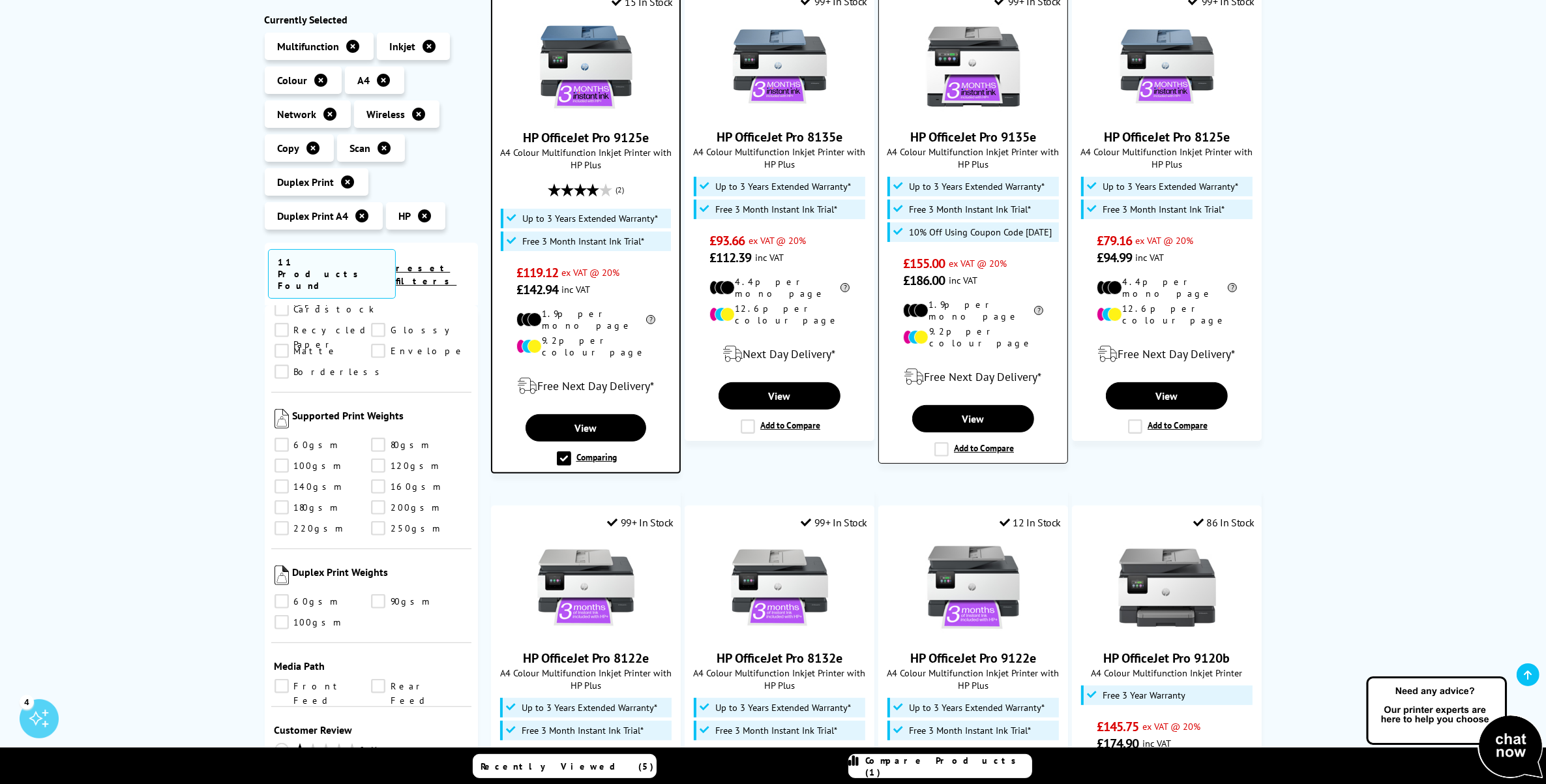
click at [992, 442] on label "Add to Compare" at bounding box center [974, 448] width 79 height 14
click at [0, 0] on input "Add to Compare" at bounding box center [0, 0] width 0 height 0
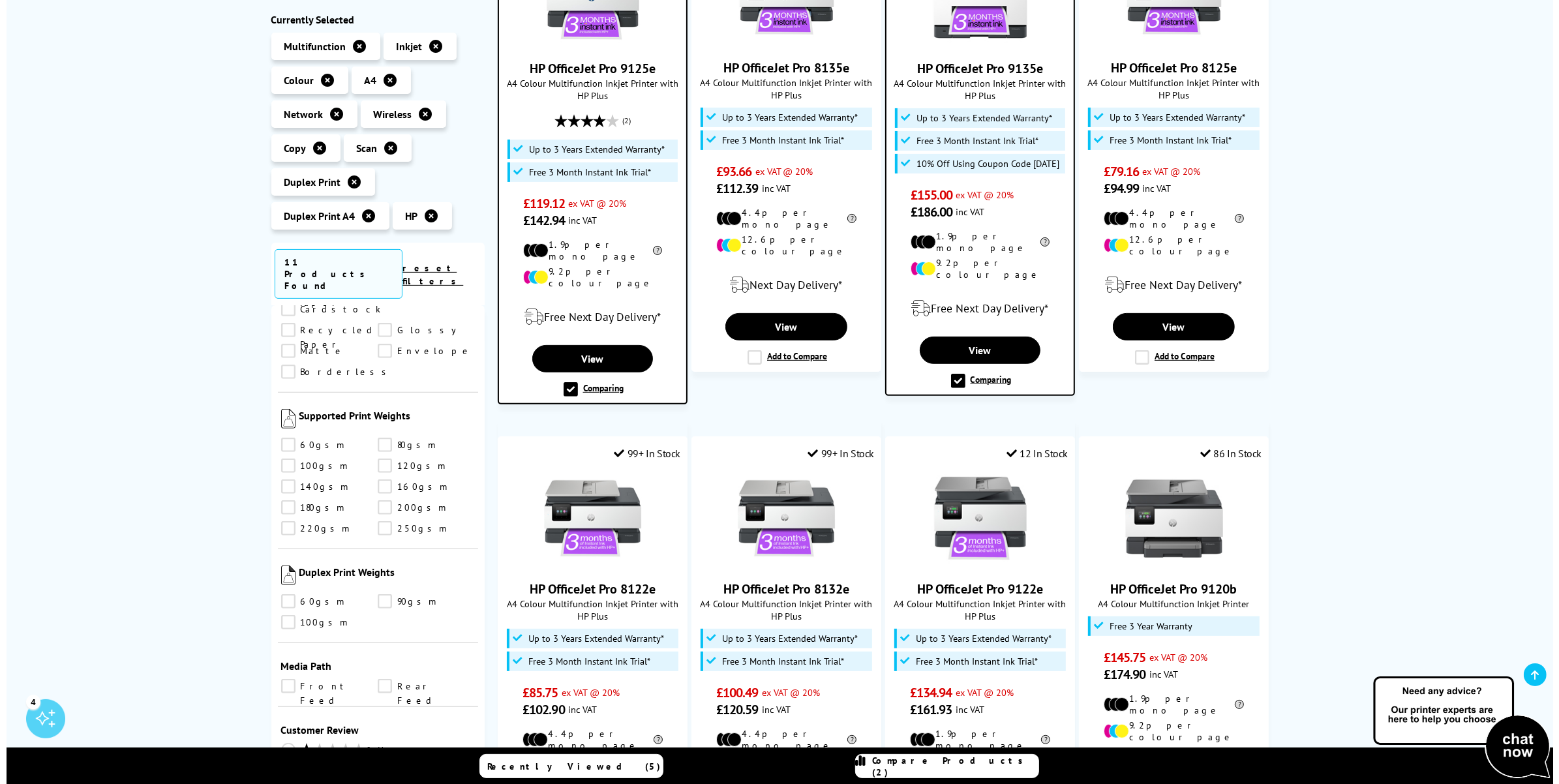
scroll to position [489, 0]
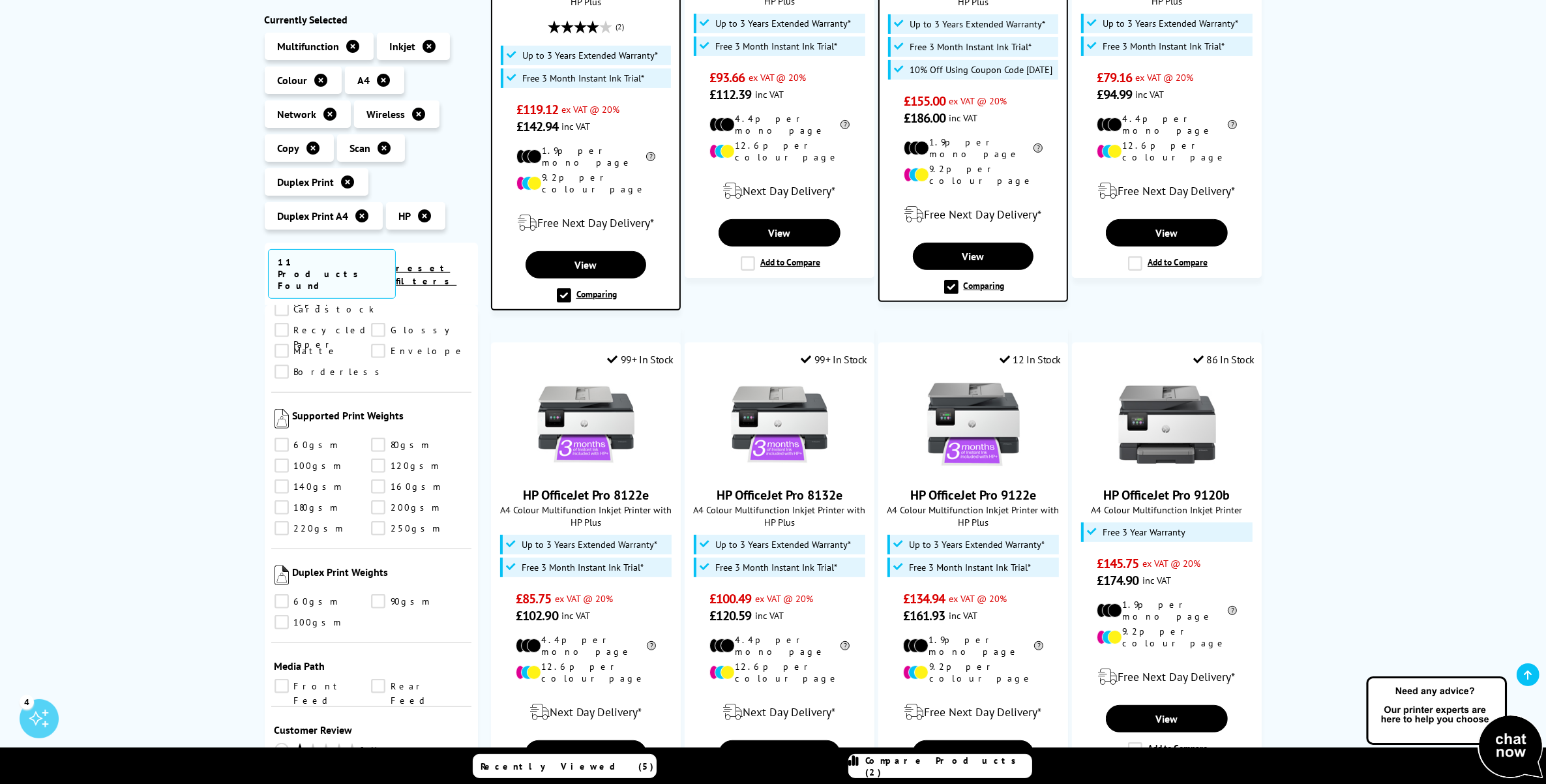
click at [934, 767] on span "Compare Products (2)" at bounding box center [949, 766] width 166 height 23
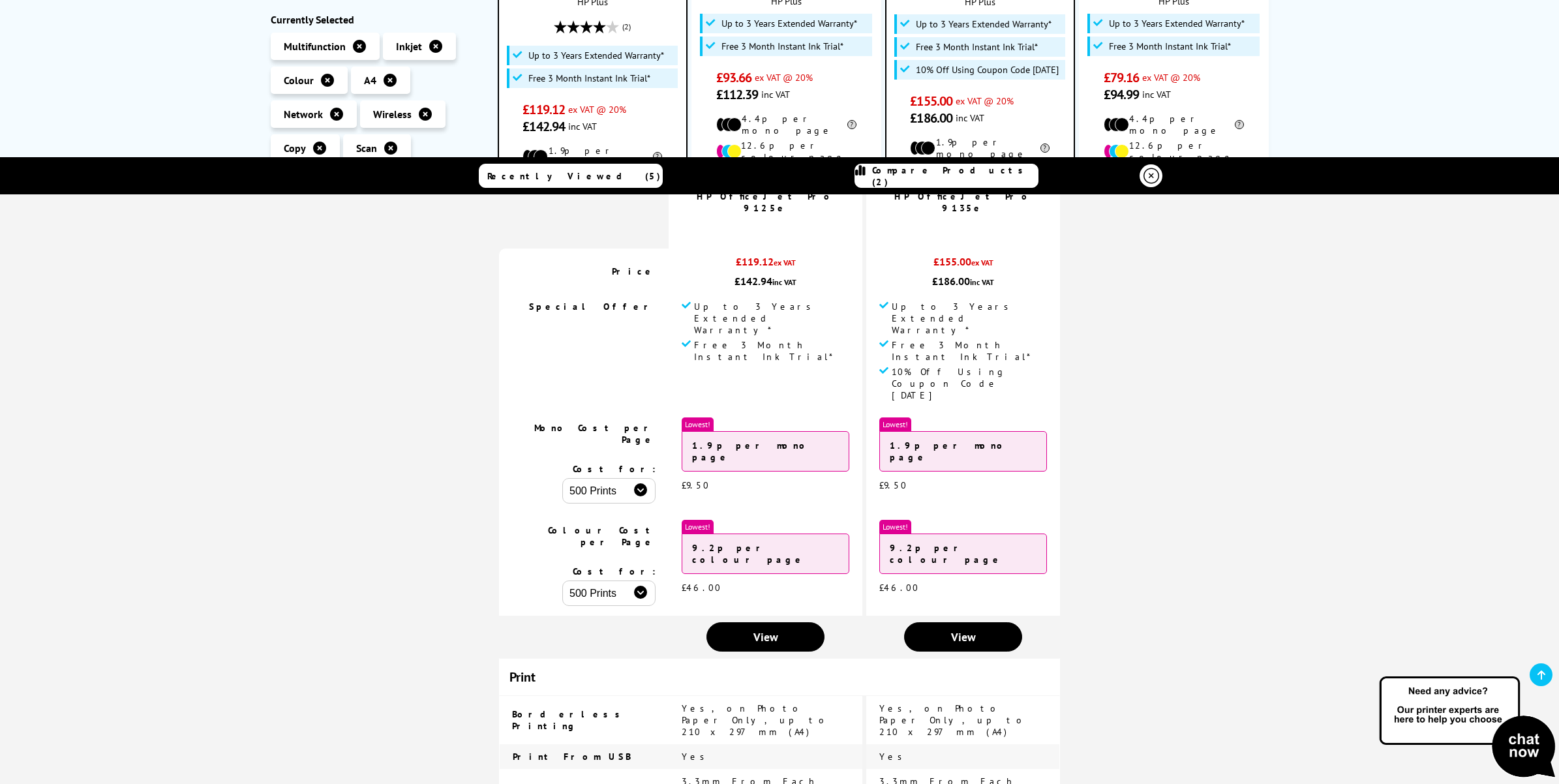
scroll to position [0, 0]
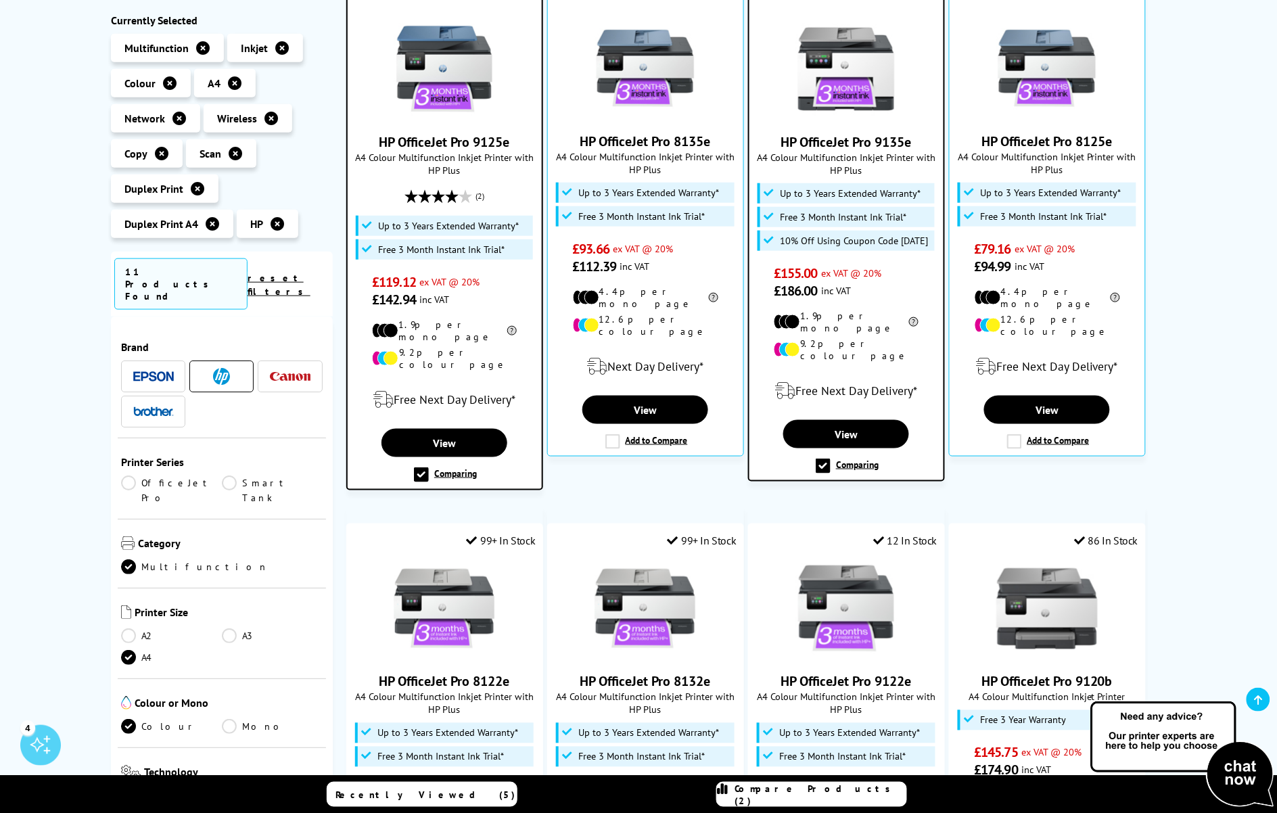
scroll to position [338, 0]
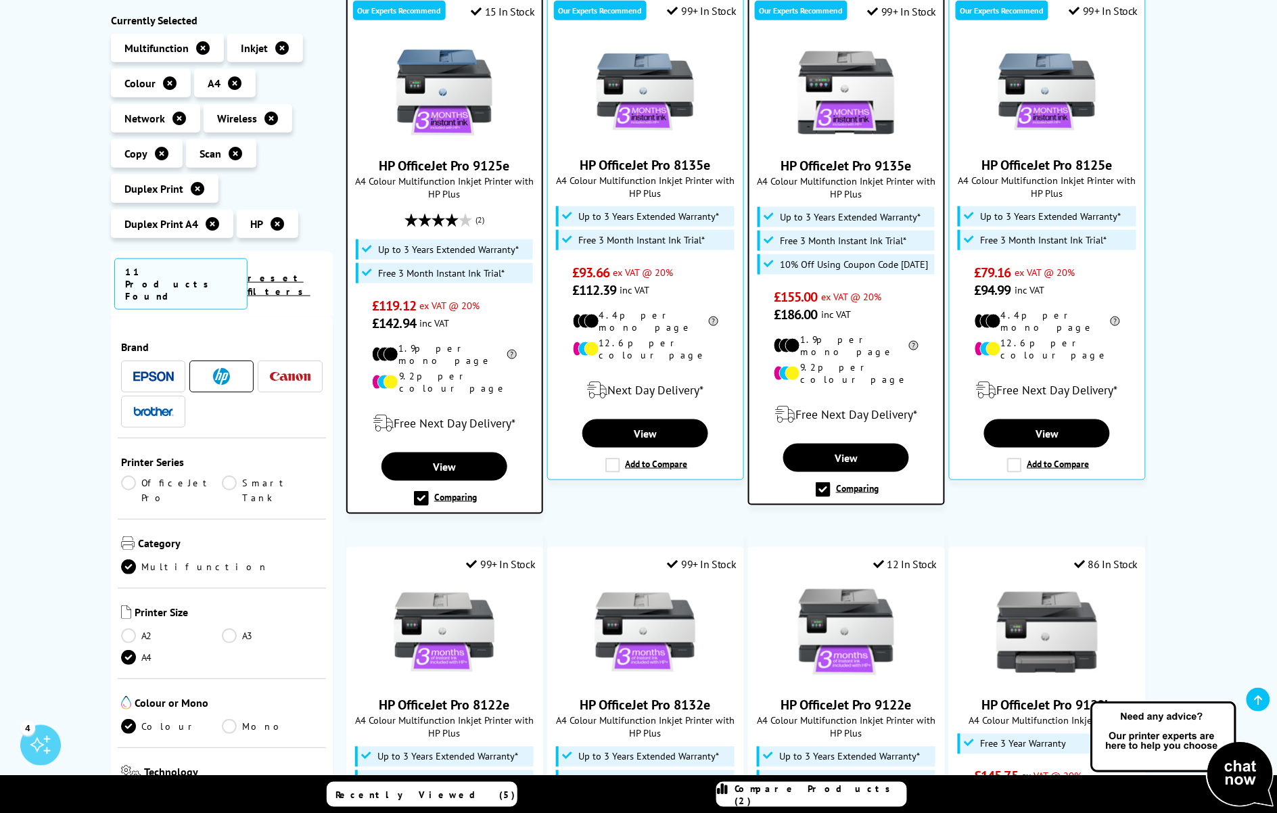
click at [281, 47] on icon at bounding box center [282, 48] width 14 height 14
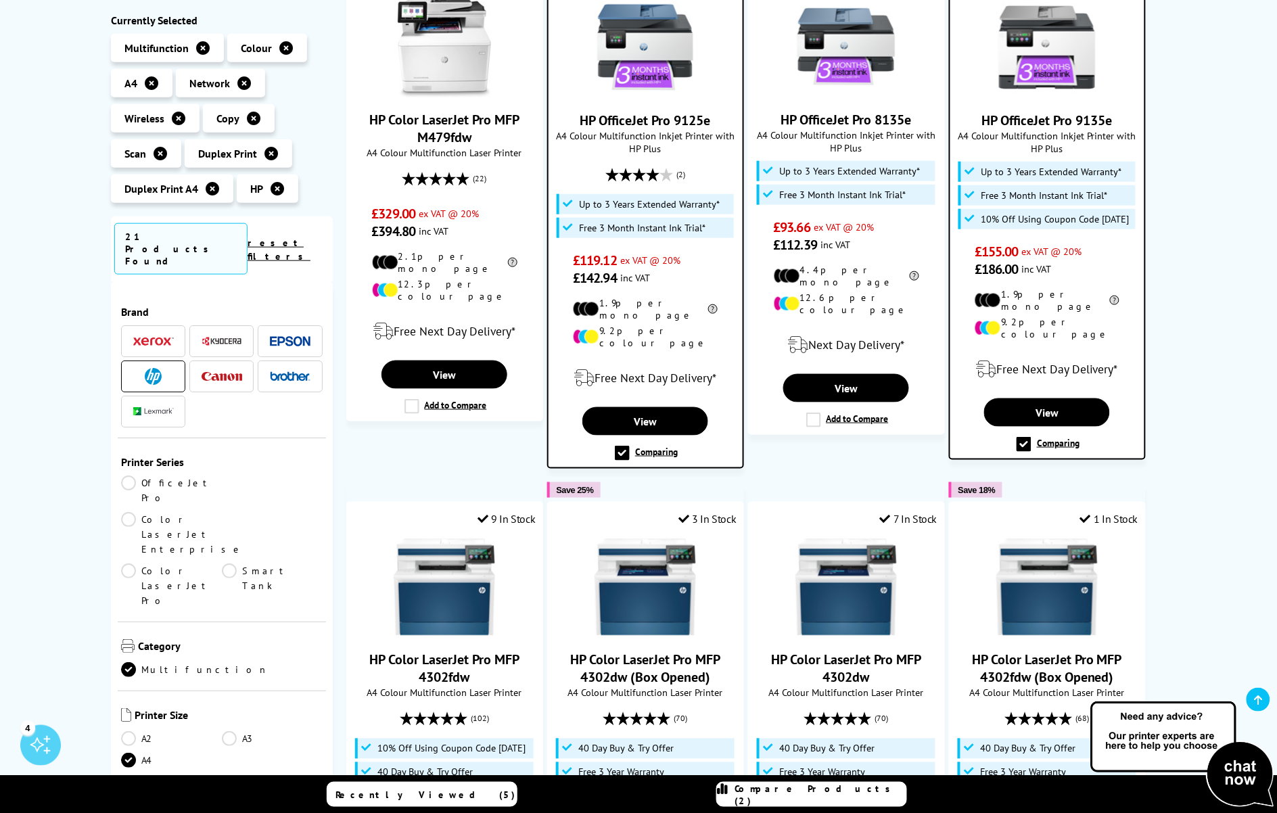
click at [131, 563] on link "Color LaserJet Pro" at bounding box center [171, 585] width 101 height 45
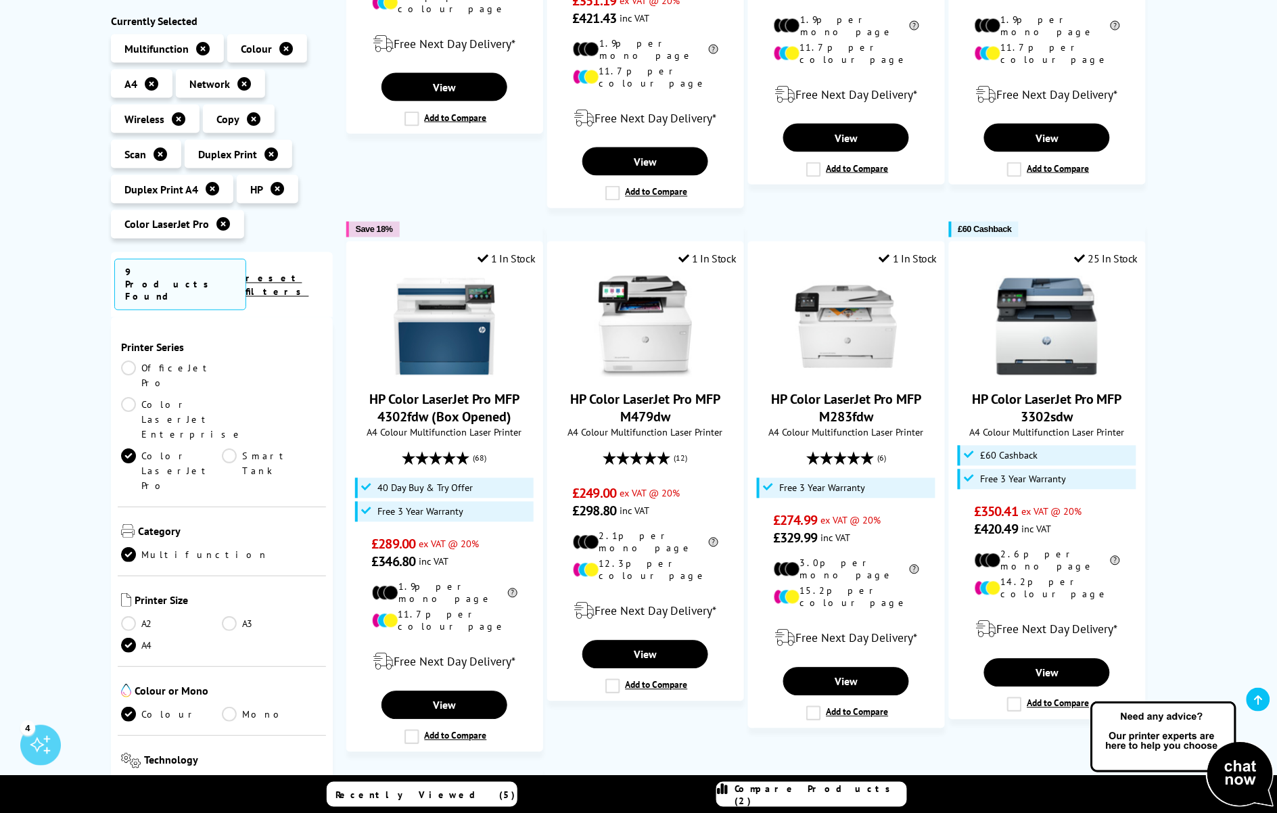
scroll to position [676, 0]
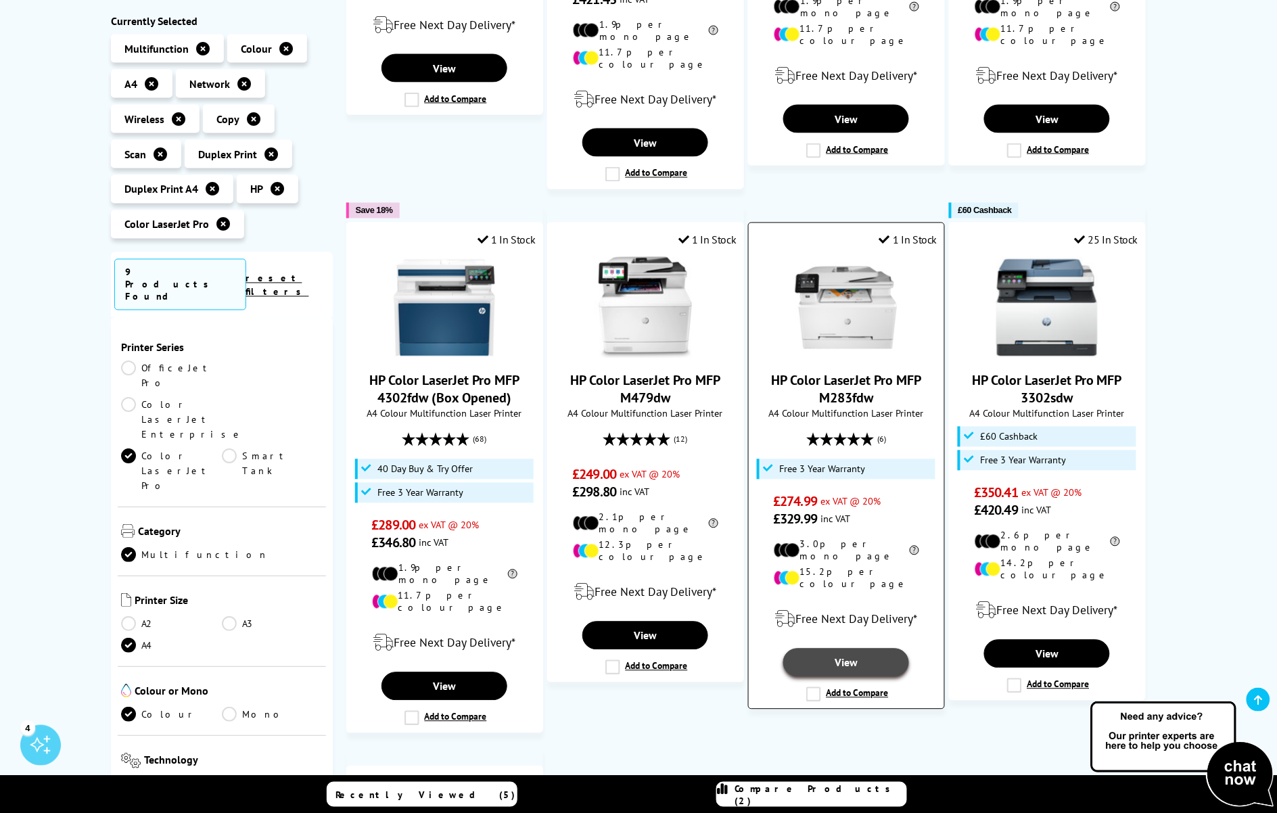
click at [846, 648] on link "View" at bounding box center [846, 662] width 126 height 28
